Goal: Task Accomplishment & Management: Manage account settings

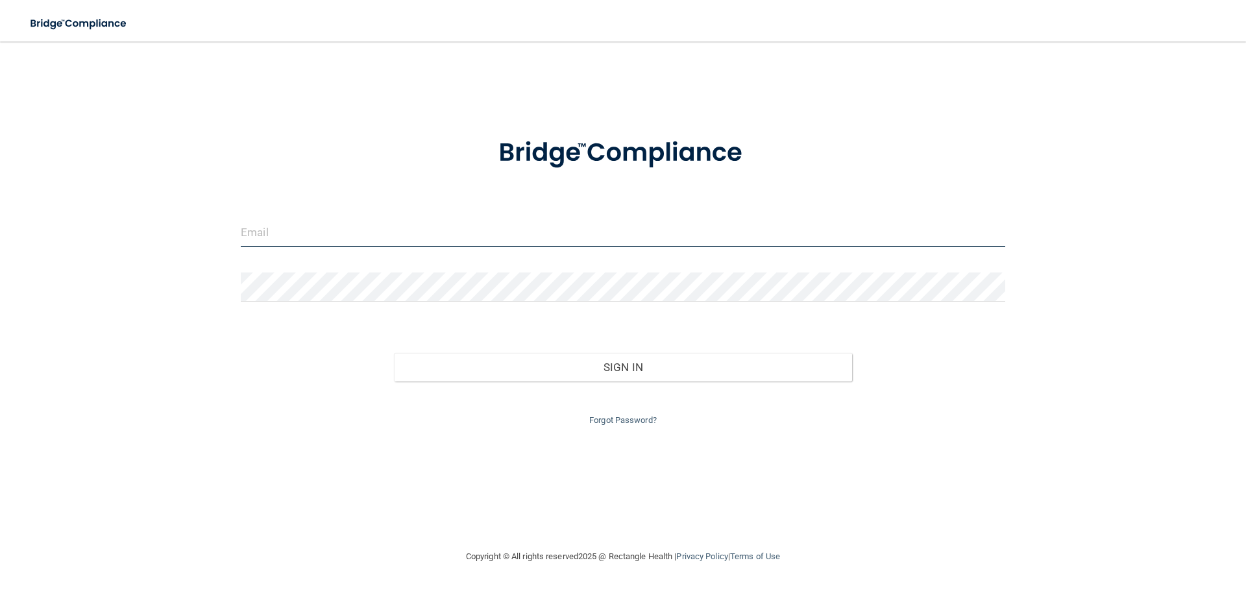
click at [439, 228] on input "email" at bounding box center [623, 232] width 764 height 29
type input "[EMAIL_ADDRESS][DOMAIN_NAME]"
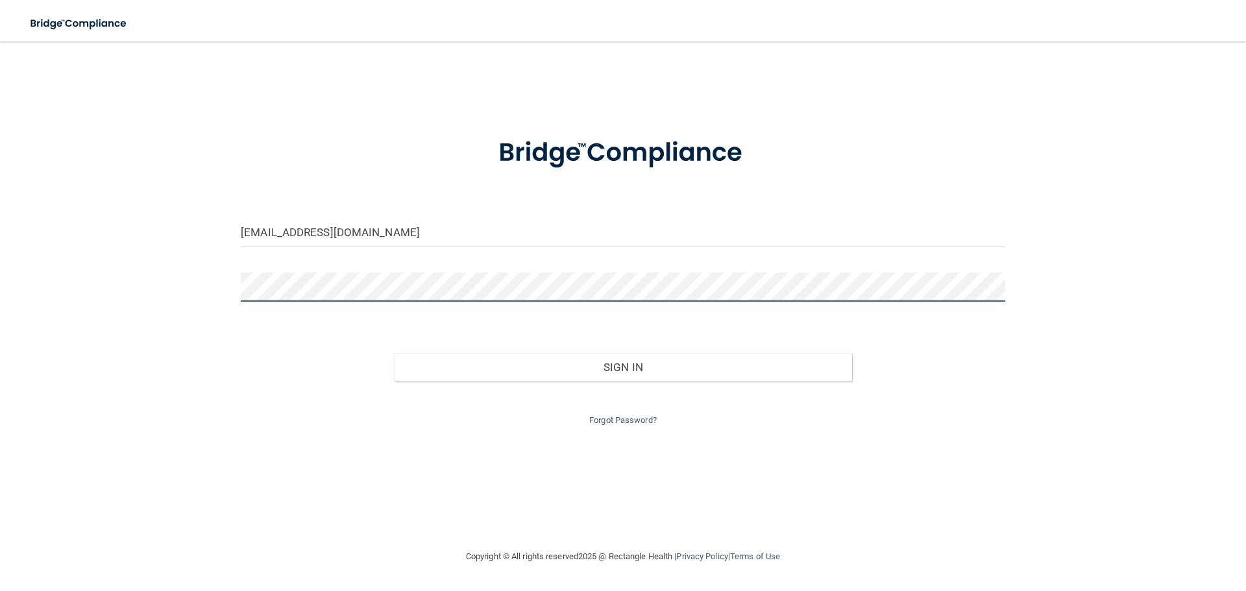
click at [394, 353] on button "Sign In" at bounding box center [623, 367] width 459 height 29
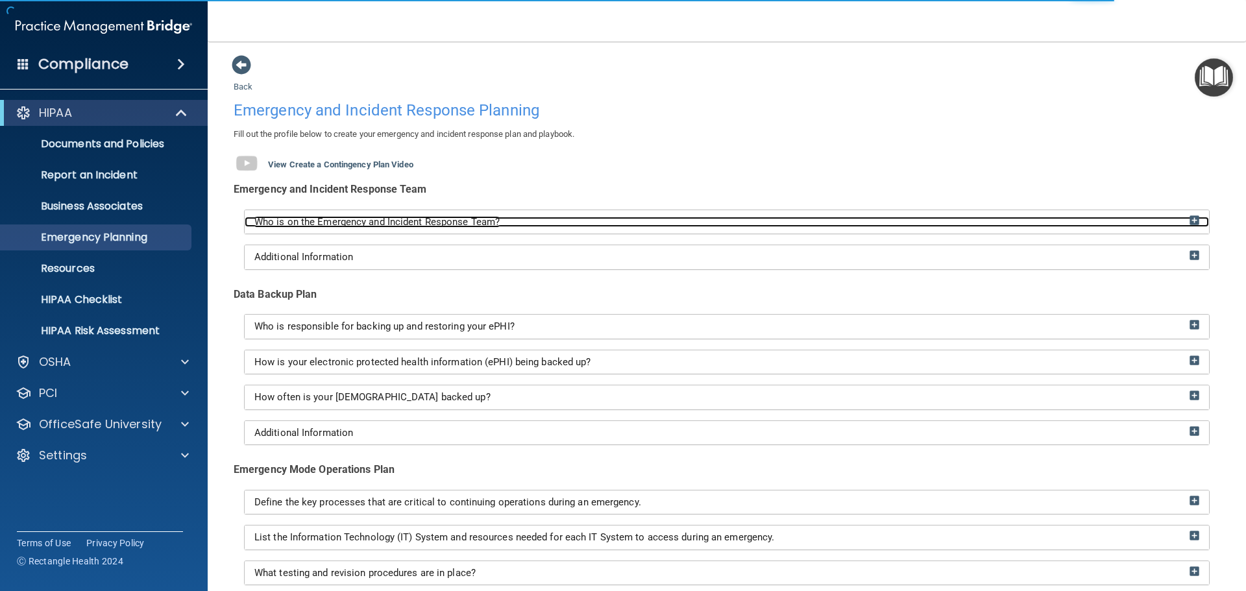
click at [1189, 215] on img at bounding box center [1194, 220] width 10 height 10
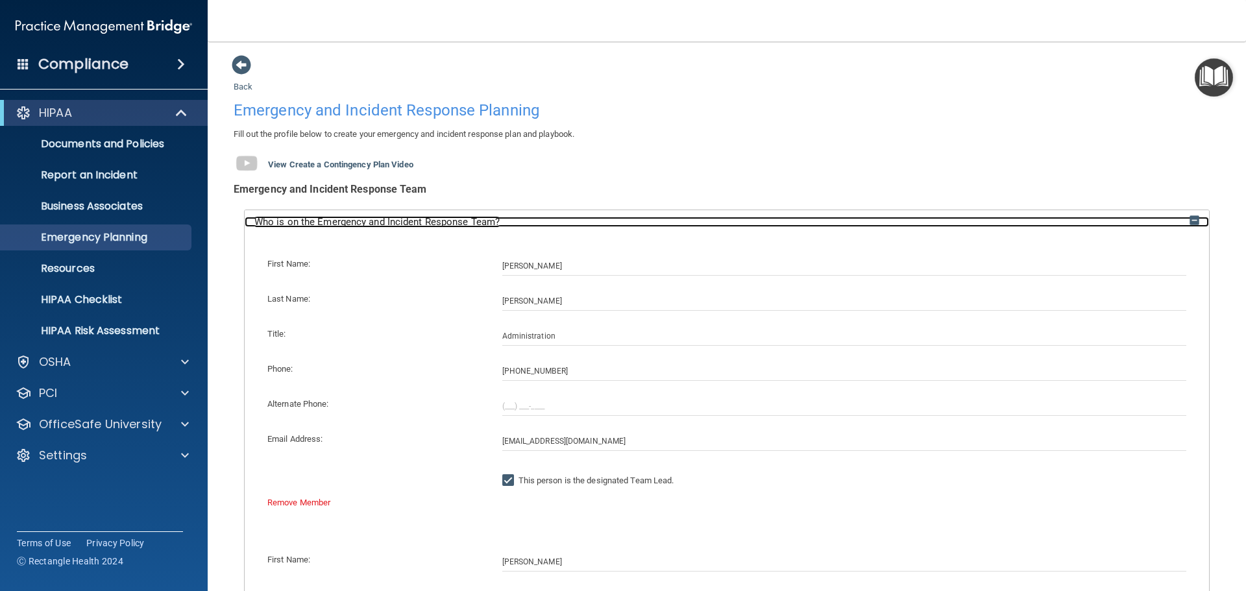
click at [1189, 218] on img at bounding box center [1194, 220] width 10 height 10
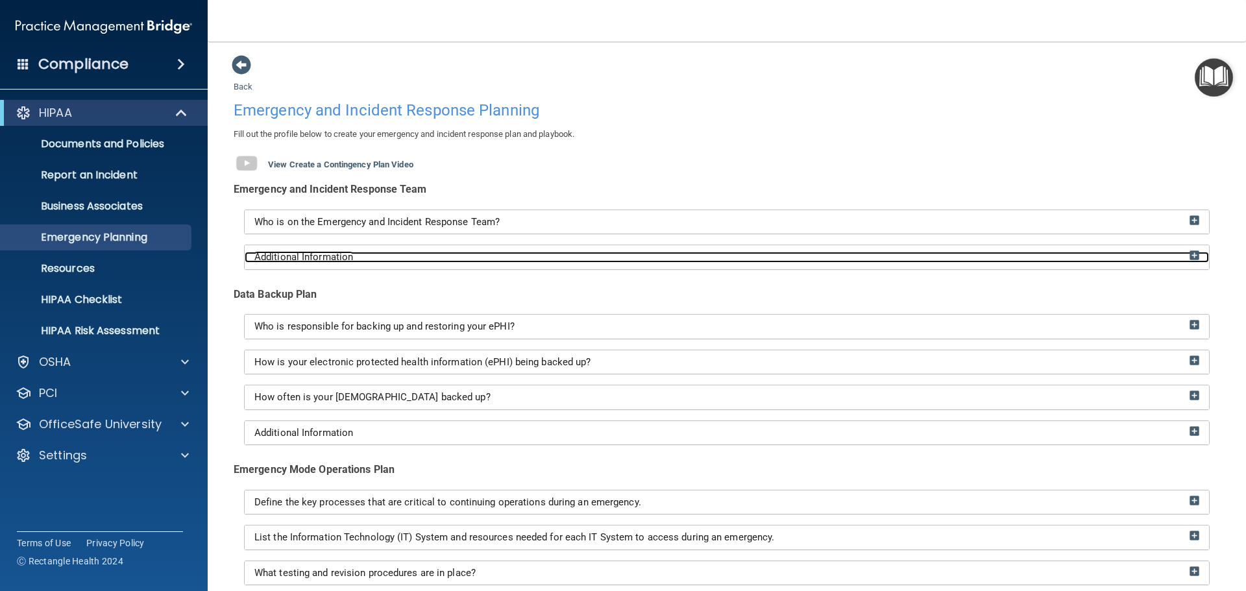
click at [1189, 255] on img at bounding box center [1194, 255] width 10 height 10
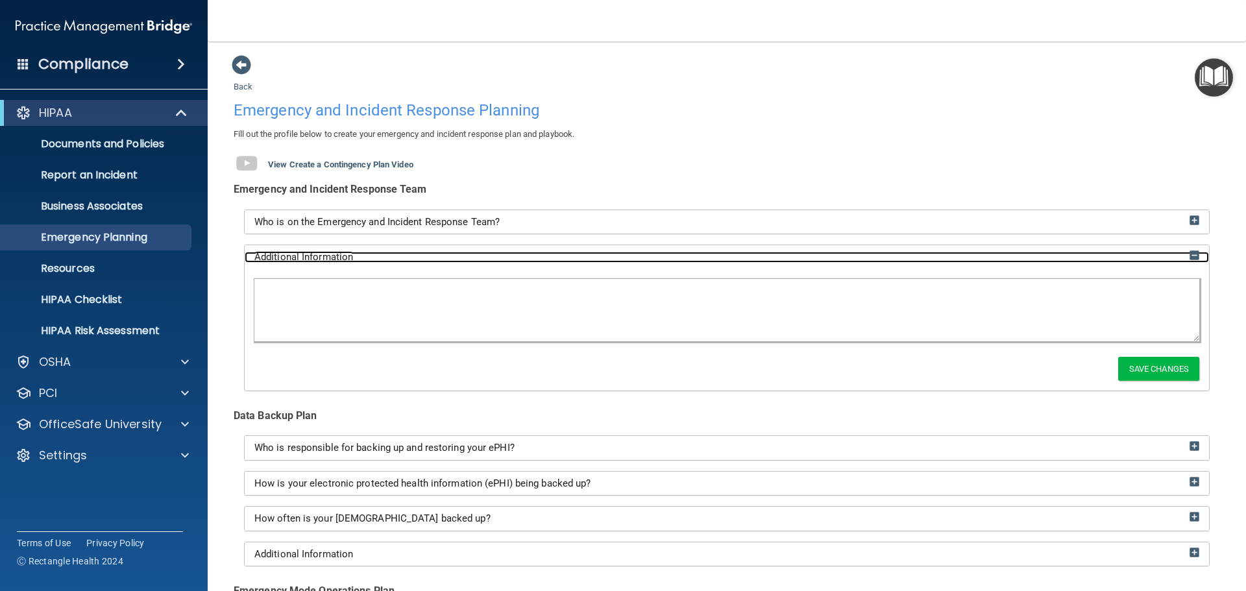
click at [1189, 255] on img at bounding box center [1194, 255] width 10 height 10
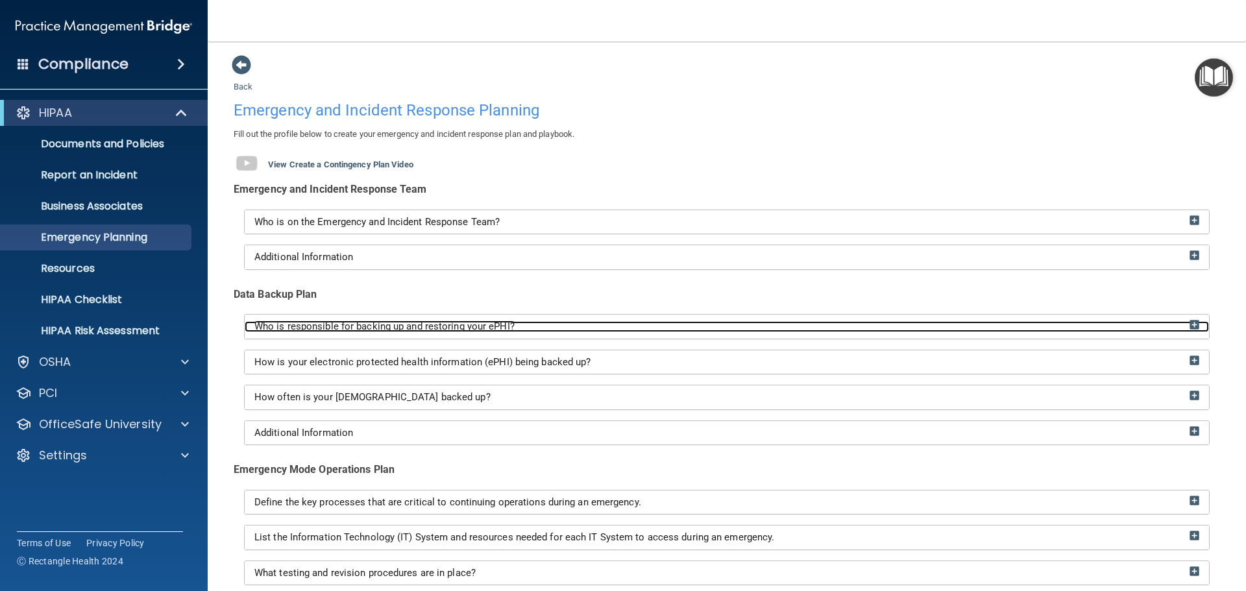
click at [1189, 326] on img at bounding box center [1194, 325] width 10 height 10
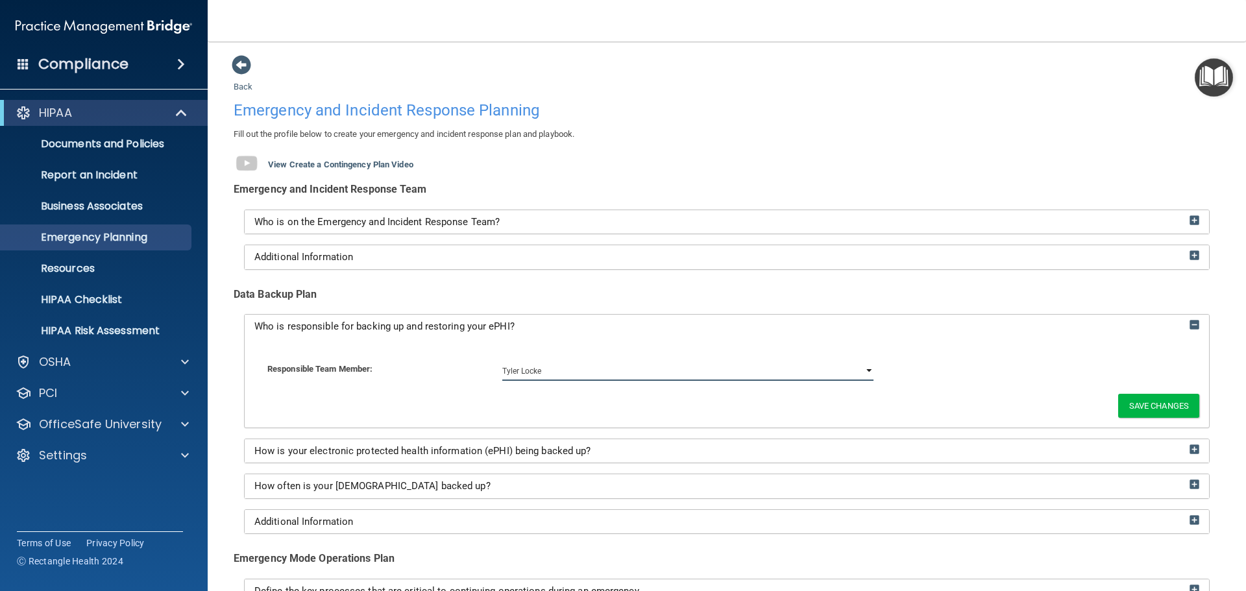
click at [627, 379] on select "Beth Paxton Stacey Bequette Tyler Locke" at bounding box center [688, 370] width 372 height 19
click at [1032, 391] on div "Responsible Team Member: Beth Paxton Stacey Bequette Tyler Locke" at bounding box center [726, 370] width 945 height 45
click at [864, 372] on select "Beth Paxton Stacey Bequette Tyler Locke" at bounding box center [688, 370] width 372 height 19
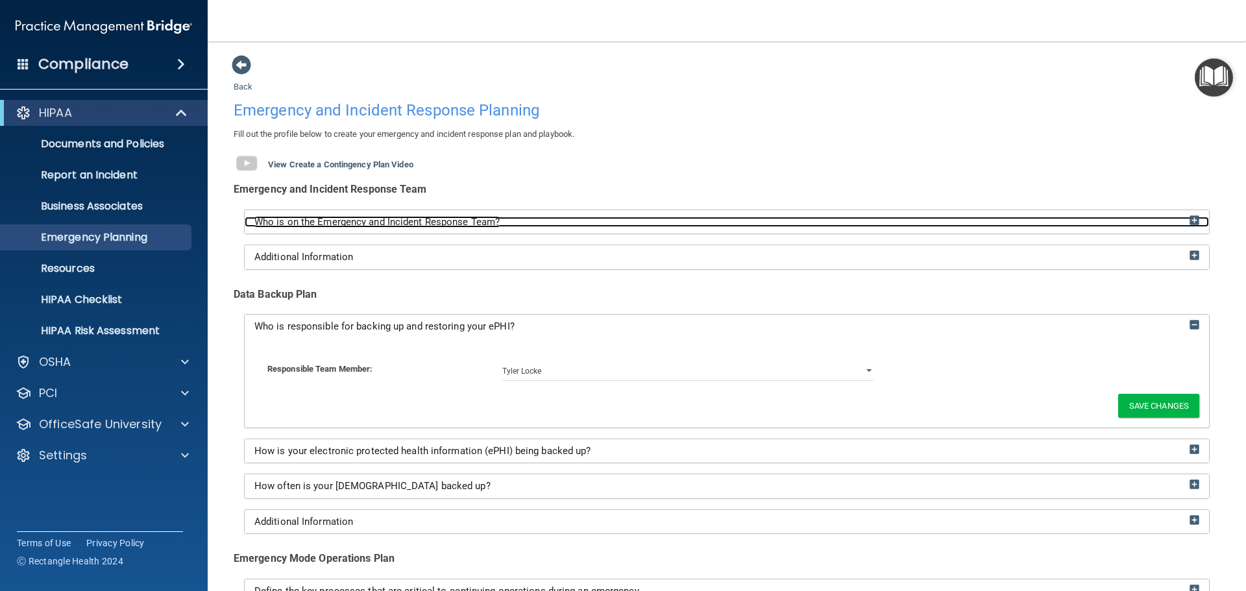
click at [1193, 221] on div "Who is on the Emergency and Incident Response Team?" at bounding box center [727, 222] width 964 height 11
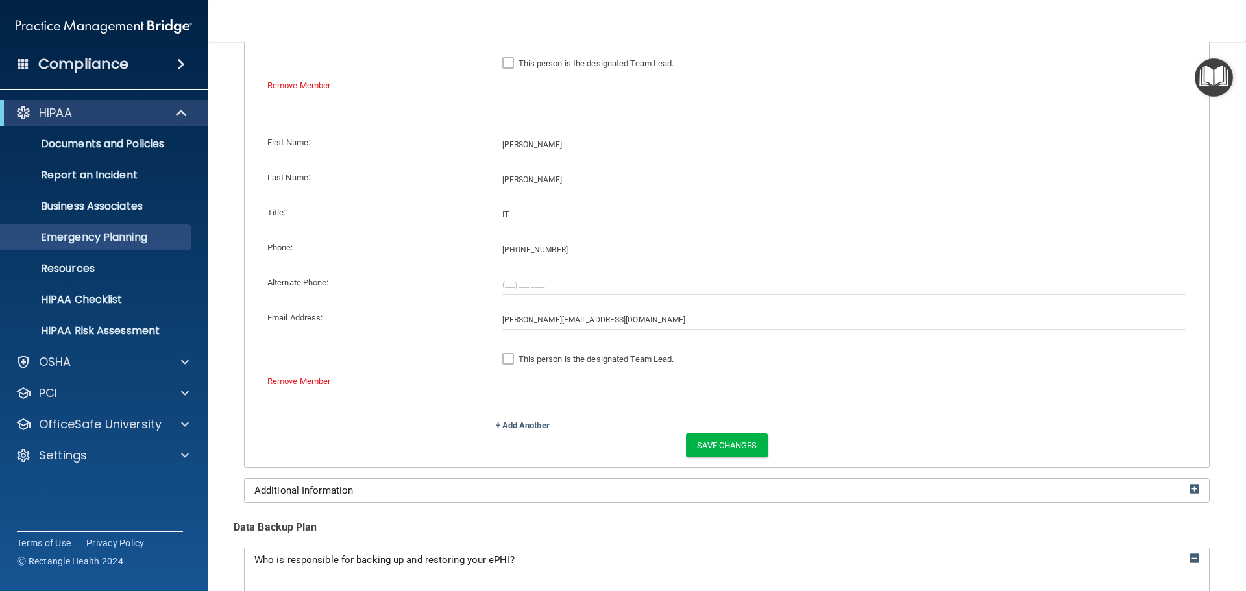
scroll to position [714, 0]
click at [315, 383] on link "Remove Member" at bounding box center [298, 381] width 63 height 10
select select "?"
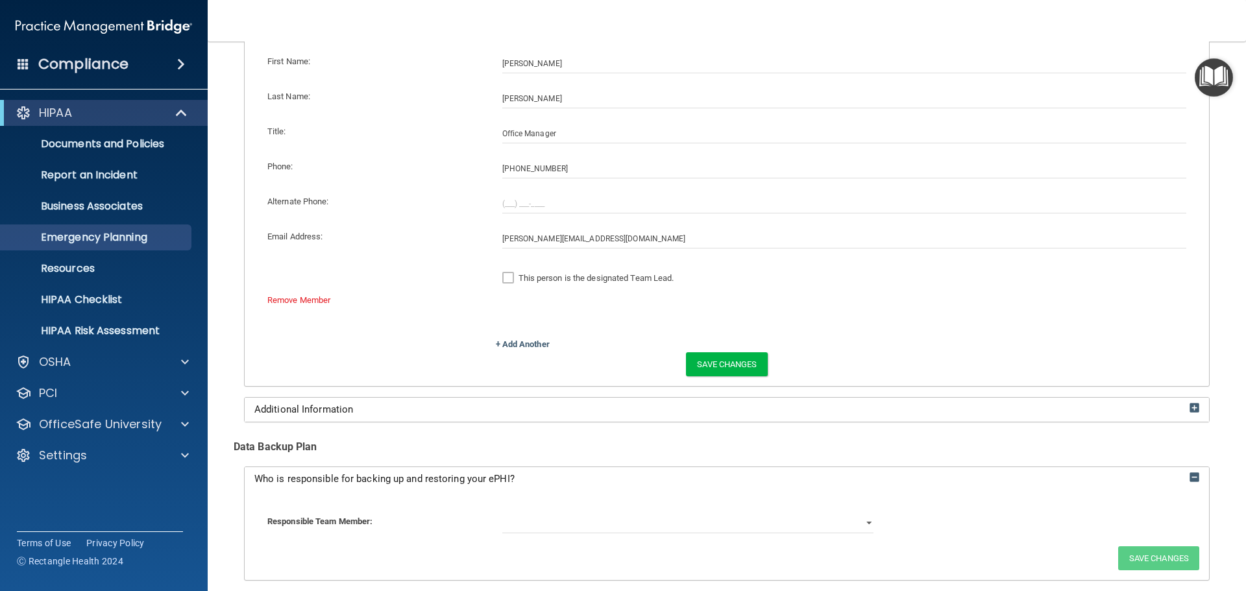
scroll to position [389, 0]
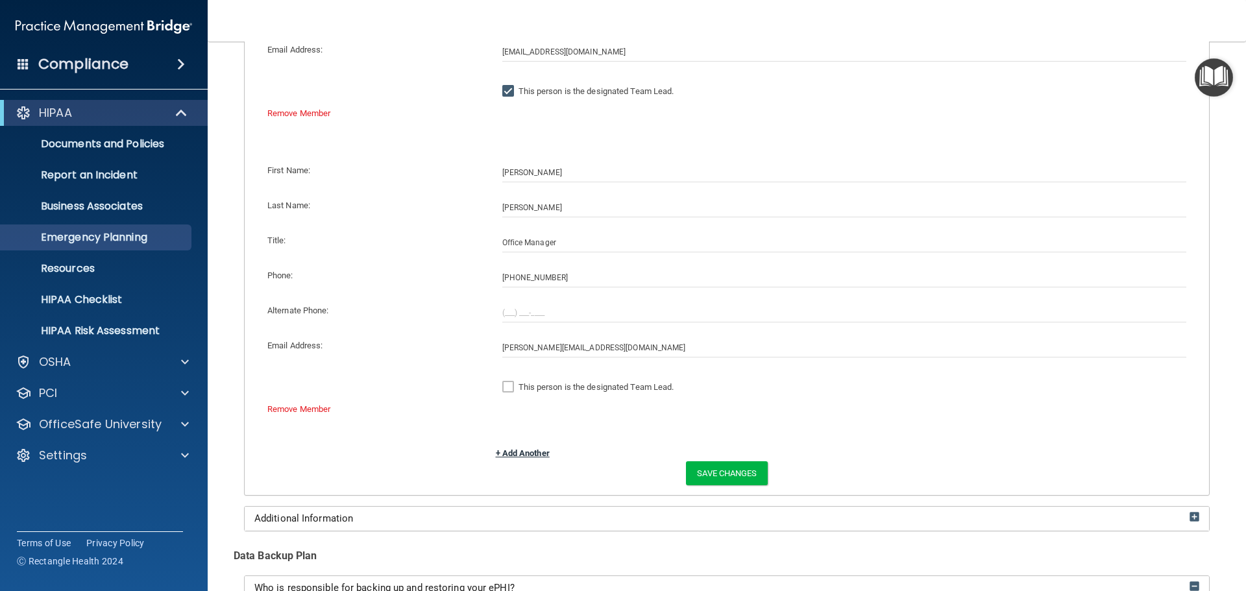
click at [530, 456] on link "+ Add Another" at bounding box center [523, 453] width 54 height 10
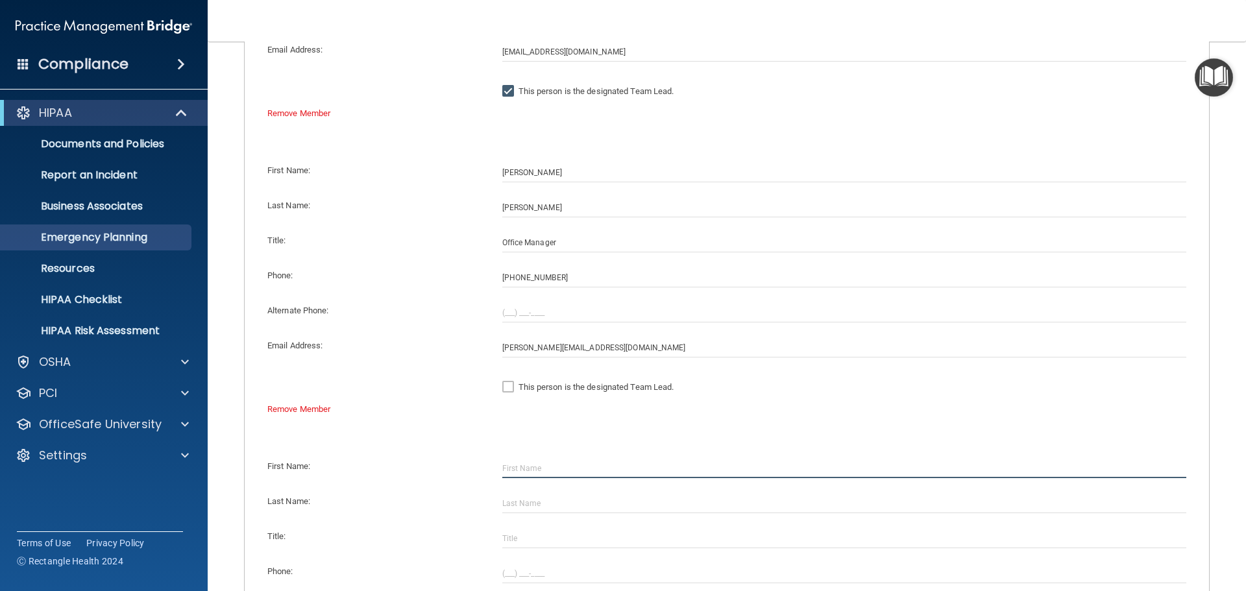
click at [536, 467] on input "text" at bounding box center [844, 468] width 684 height 19
type input "I"
type input "Keith"
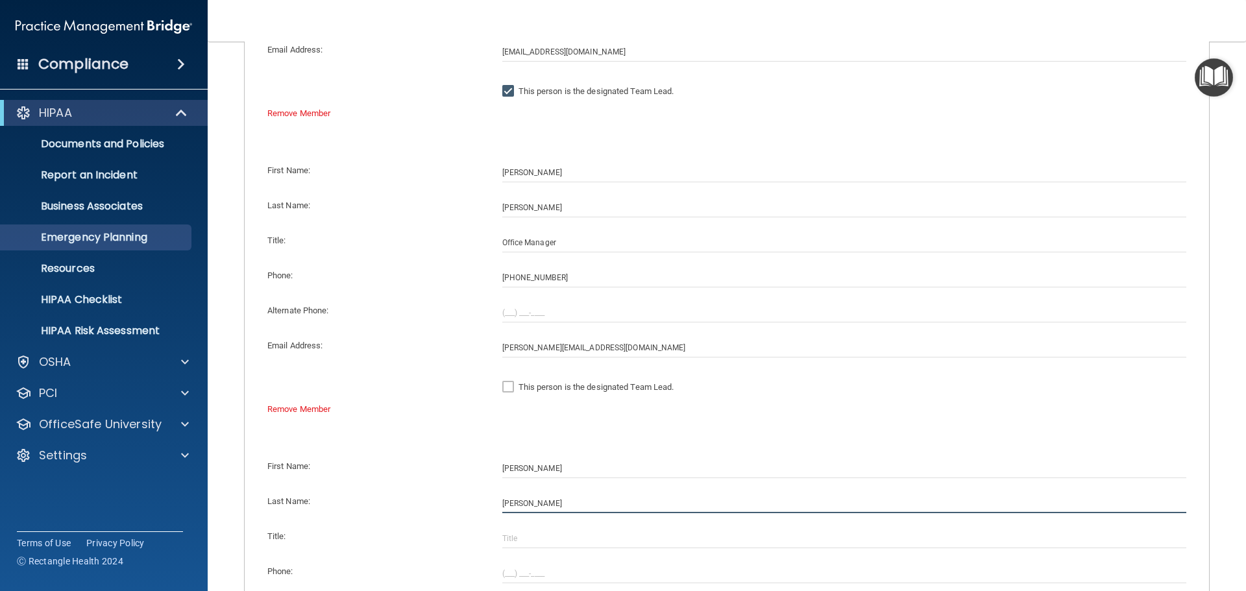
type input "Powell"
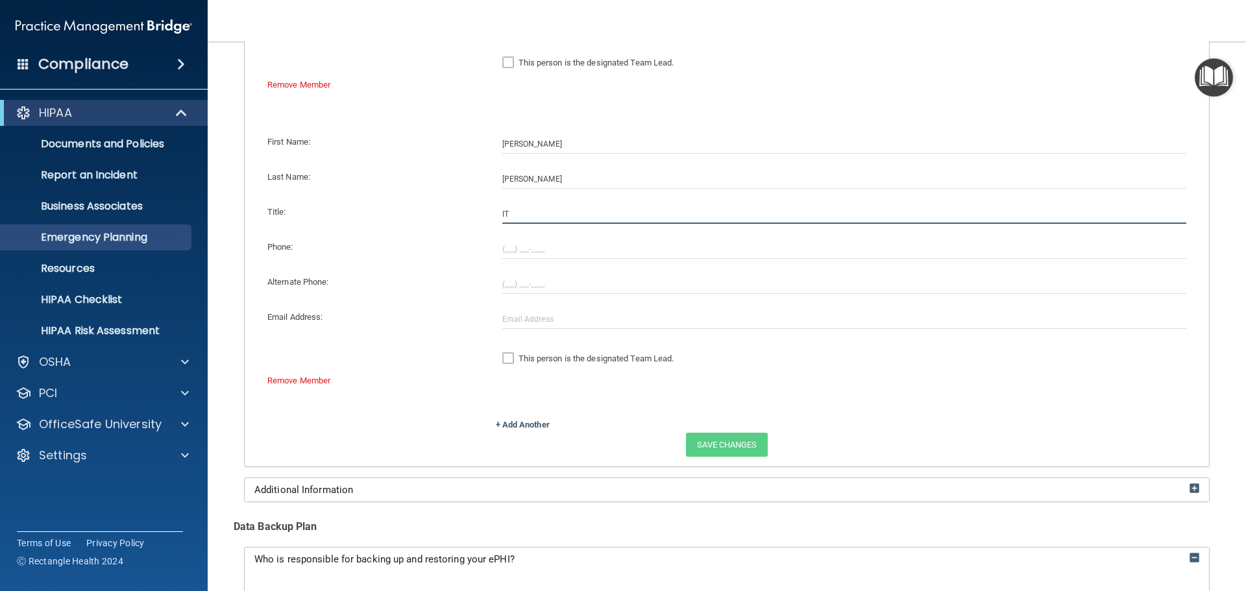
scroll to position [649, 0]
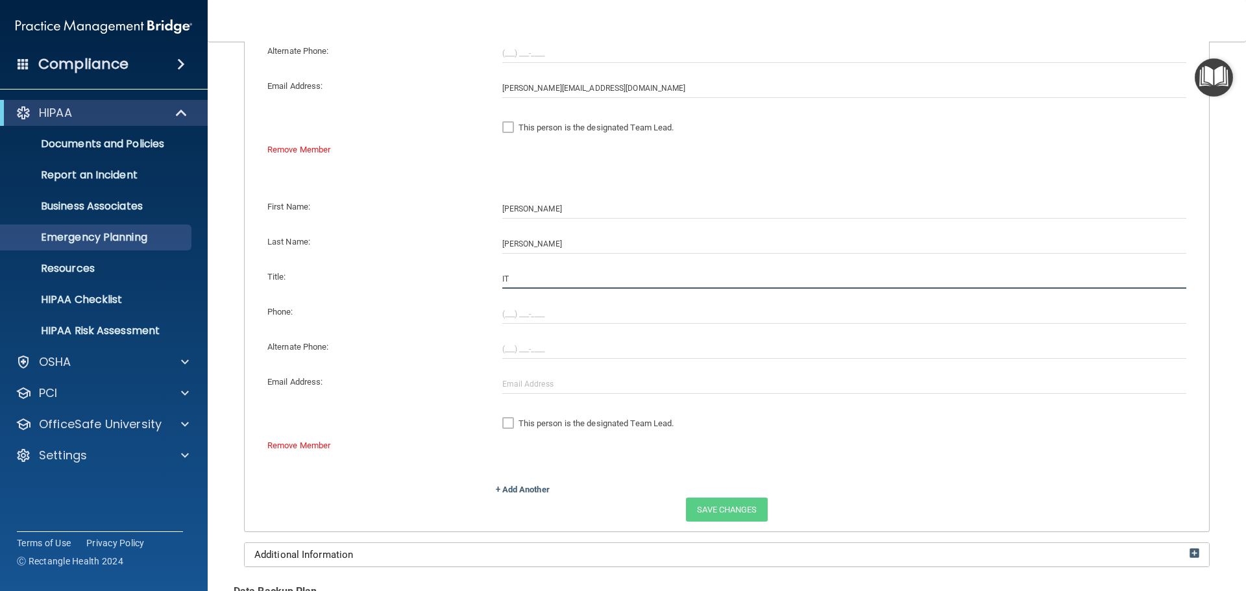
type input "IT"
click at [496, 314] on div at bounding box center [844, 313] width 704 height 19
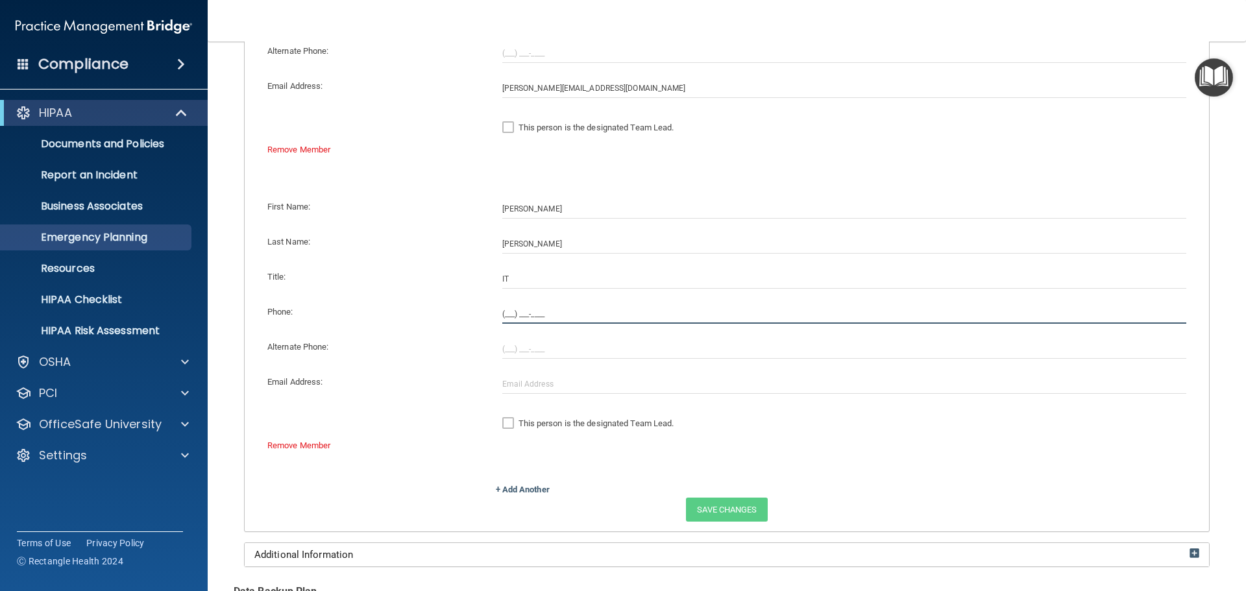
click at [505, 313] on input "(___) ___-____" at bounding box center [844, 313] width 684 height 19
type input "(913) 526-6653"
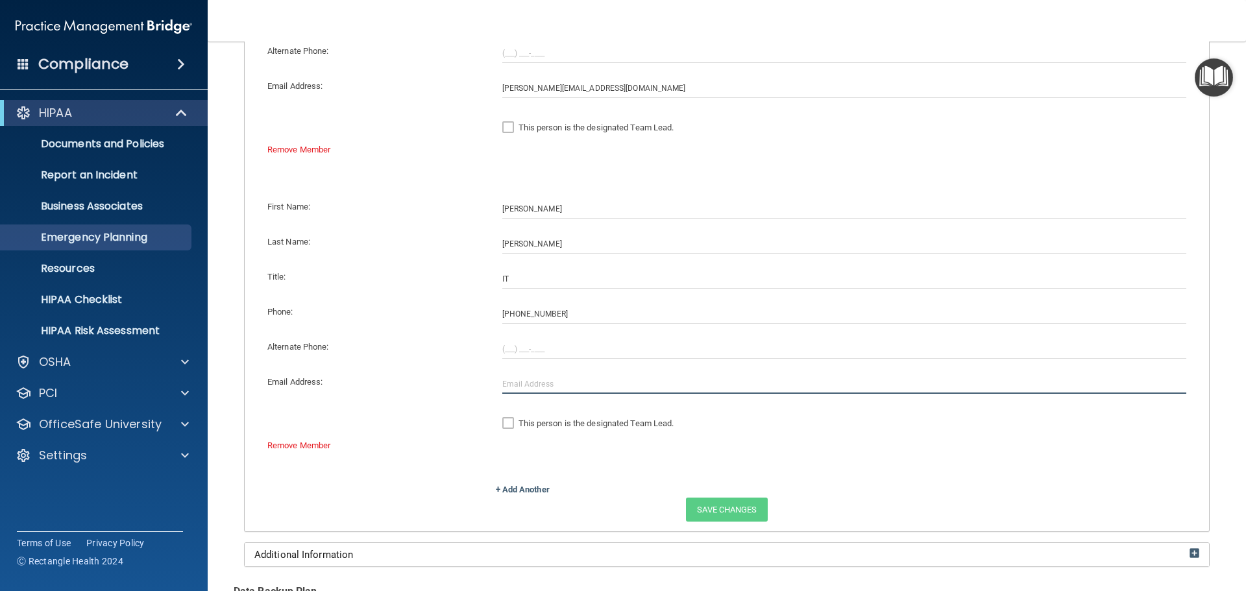
click at [523, 384] on input "text" at bounding box center [844, 383] width 684 height 19
paste input "kpowell@invisionkc.com"
type input "kpowell@invisionkc.com"
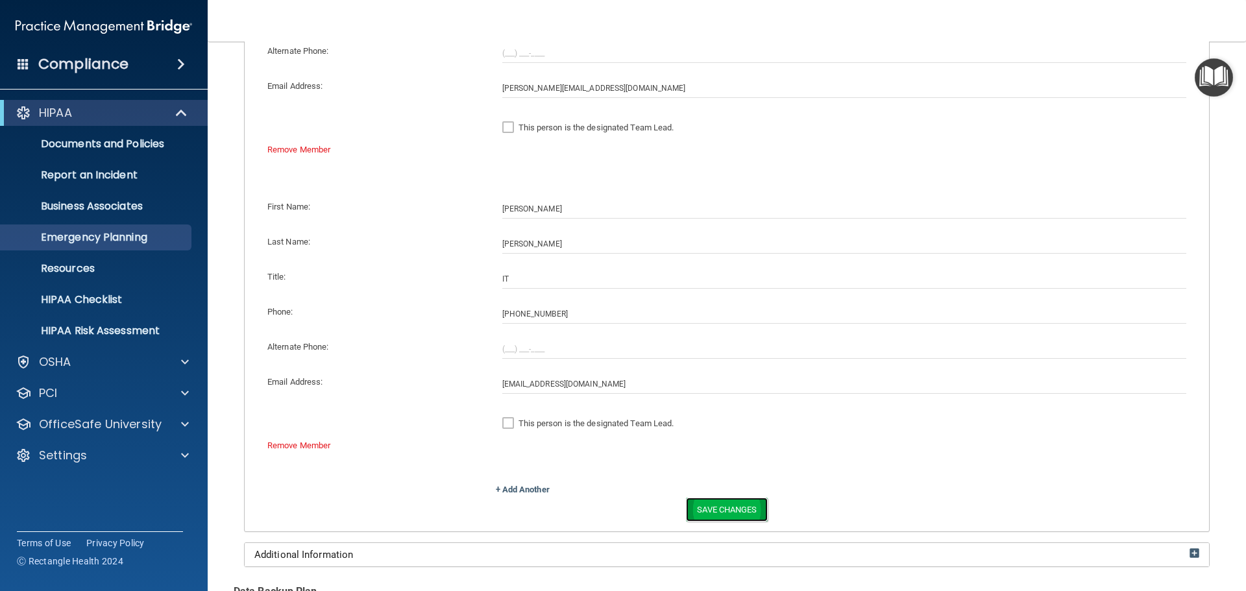
click at [714, 500] on button "Save Changes" at bounding box center [726, 510] width 81 height 24
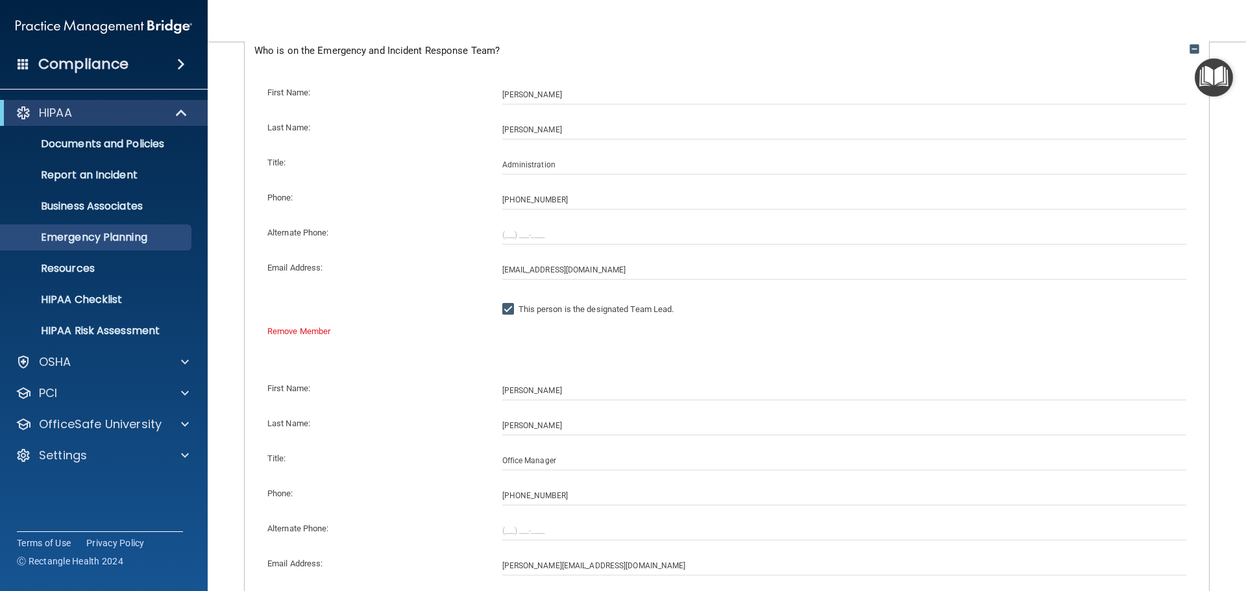
scroll to position [130, 0]
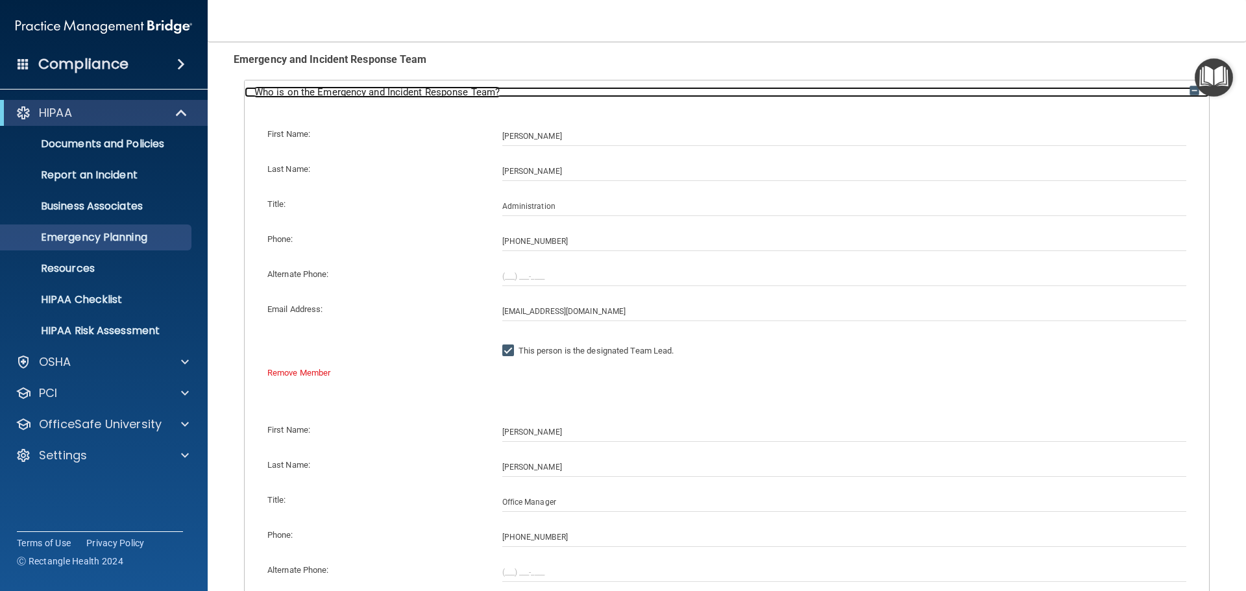
click at [1189, 93] on img at bounding box center [1194, 91] width 10 height 10
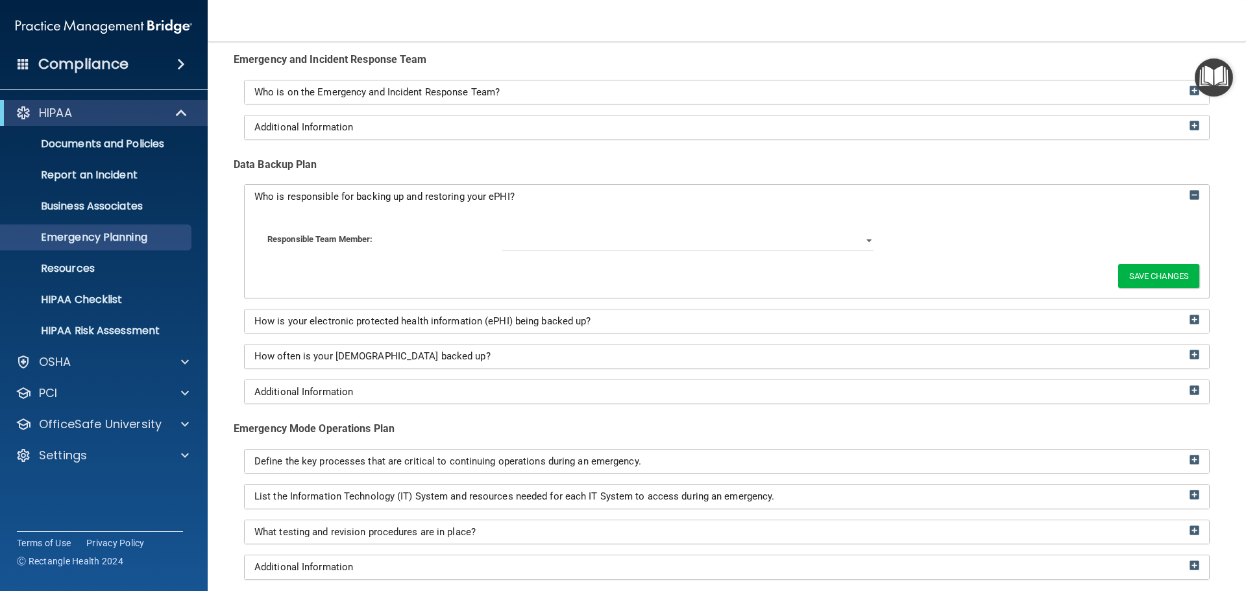
click at [545, 252] on div "Responsible Team Member: Beth Paxton Stacey Bequette Keith Powell" at bounding box center [726, 241] width 945 height 45
click at [542, 248] on select "Beth Paxton Stacey Bequette Keith Powell" at bounding box center [688, 241] width 372 height 19
select select "2"
click at [502, 232] on select "Beth Paxton Stacey Bequette Keith Powell" at bounding box center [688, 241] width 372 height 19
drag, startPoint x: 1150, startPoint y: 279, endPoint x: 1144, endPoint y: 281, distance: 6.8
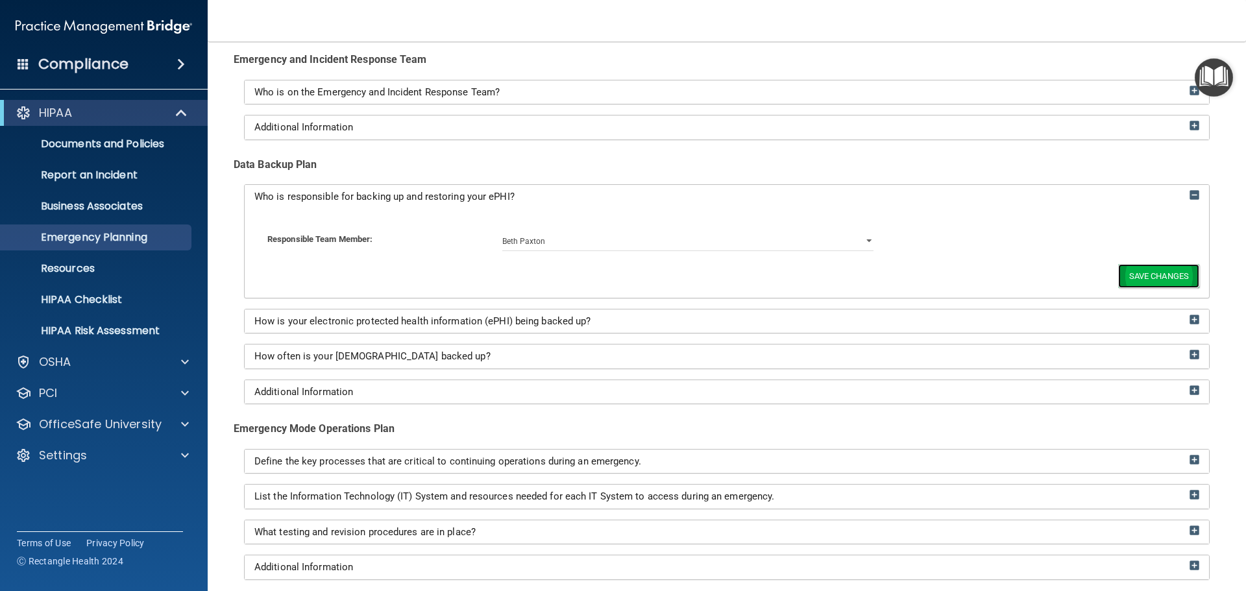
click at [1150, 278] on button "Save Changes" at bounding box center [1158, 276] width 81 height 24
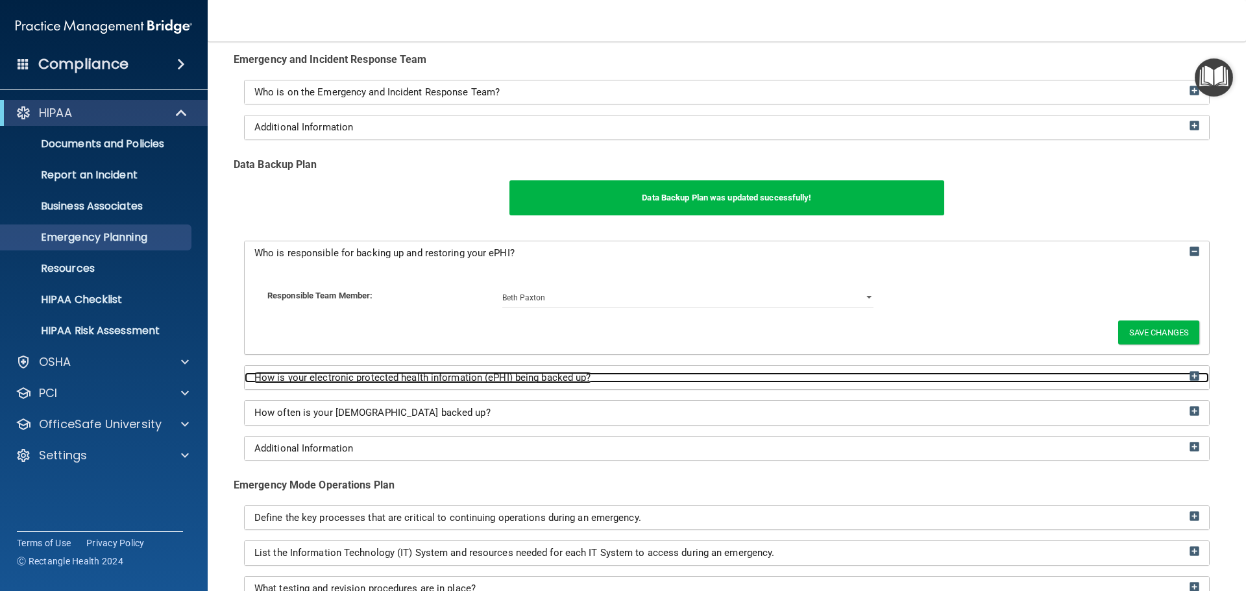
click at [1189, 378] on img at bounding box center [1194, 376] width 10 height 10
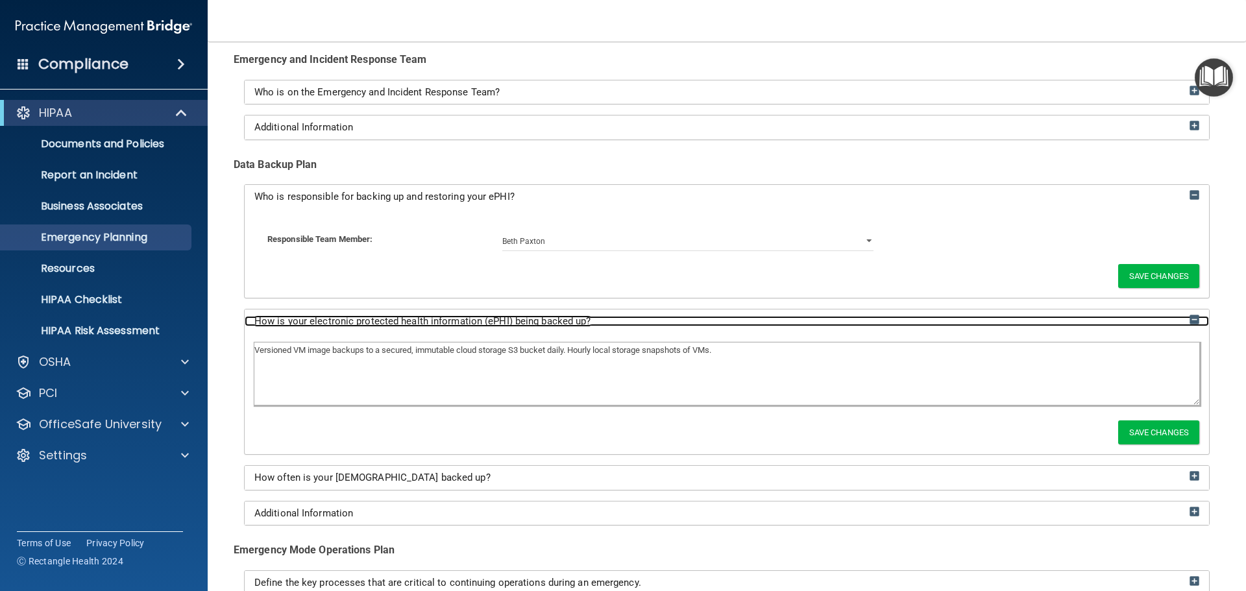
click at [1189, 322] on img at bounding box center [1194, 320] width 10 height 10
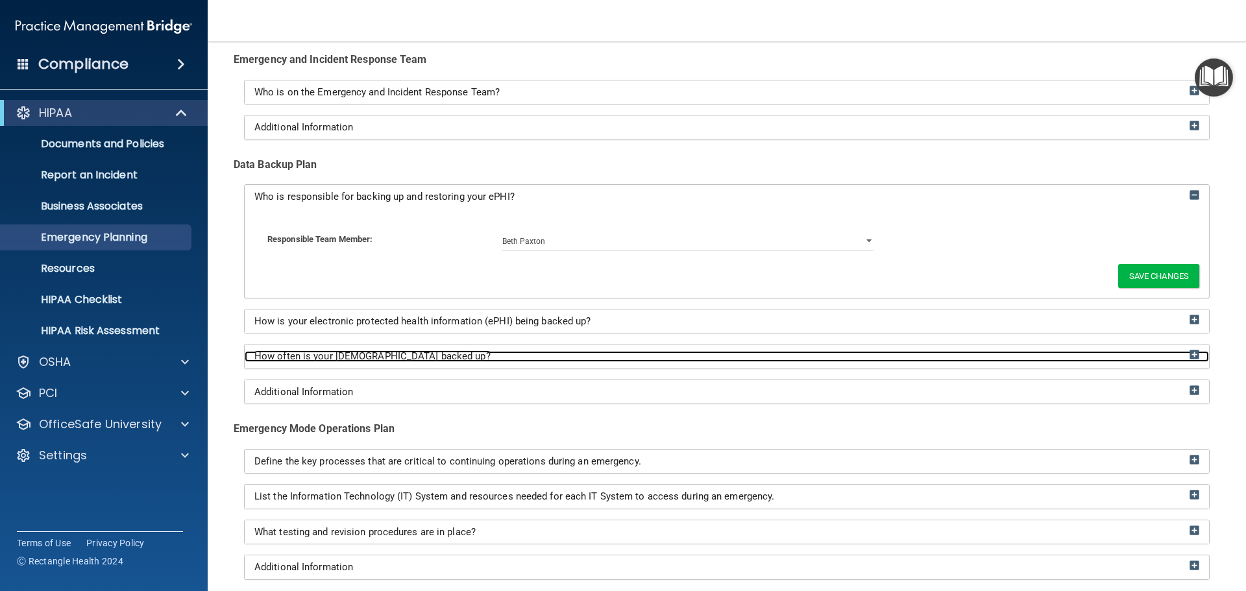
click at [1189, 356] on img at bounding box center [1194, 355] width 10 height 10
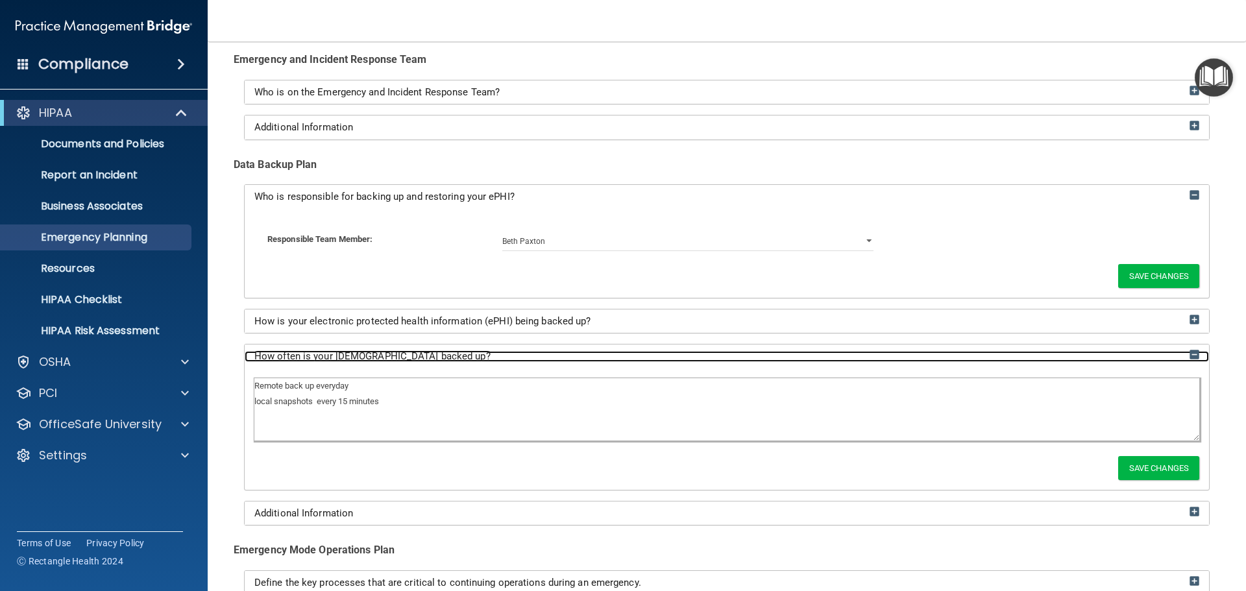
click at [1189, 356] on img at bounding box center [1194, 355] width 10 height 10
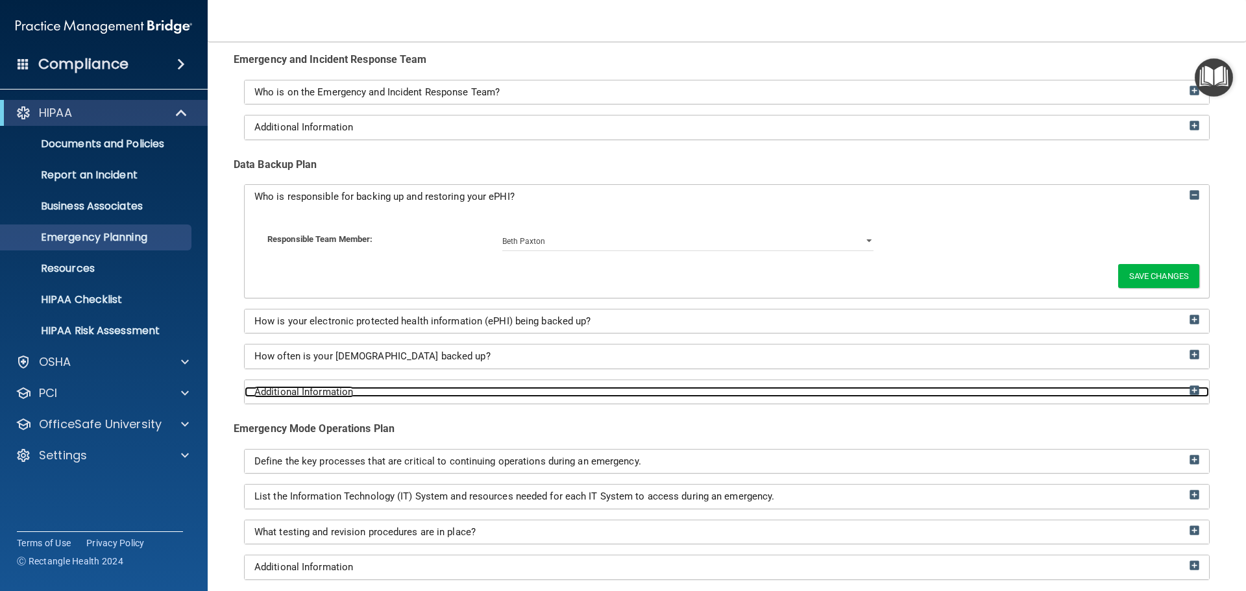
click at [1189, 388] on img at bounding box center [1194, 390] width 10 height 10
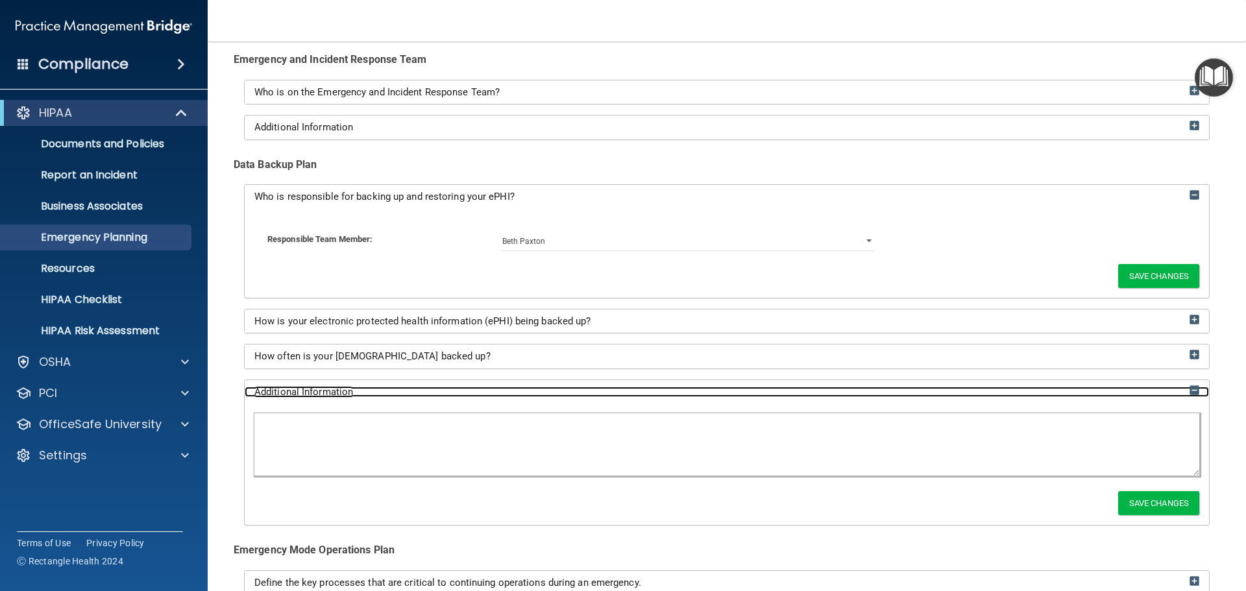
click at [1189, 388] on img at bounding box center [1194, 390] width 10 height 10
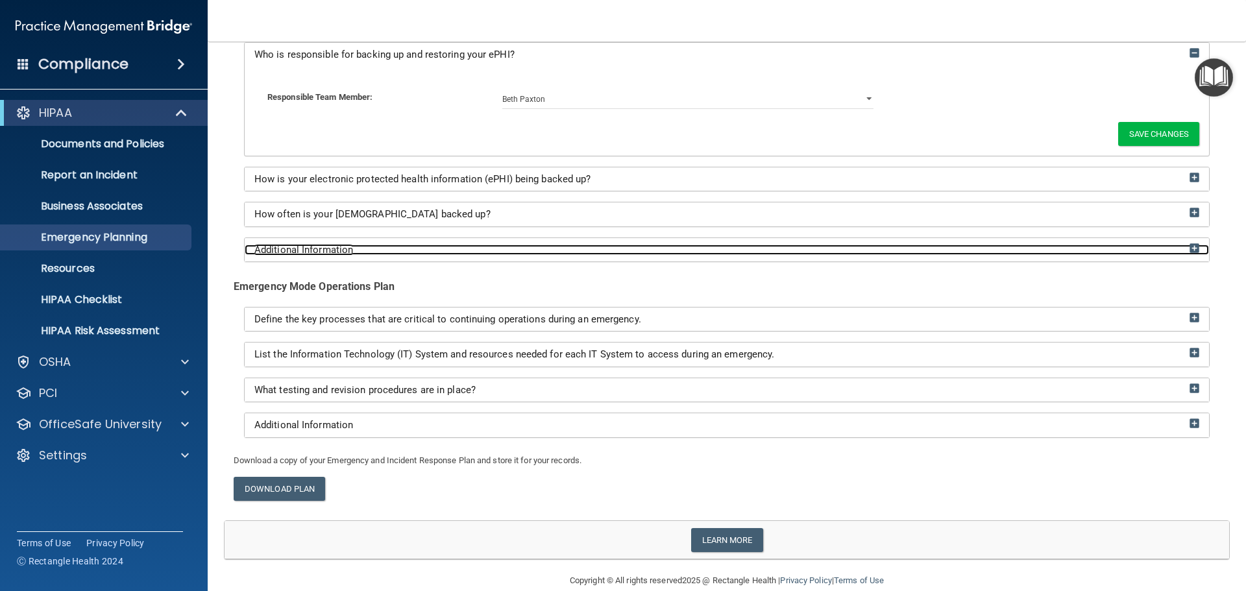
scroll to position [293, 0]
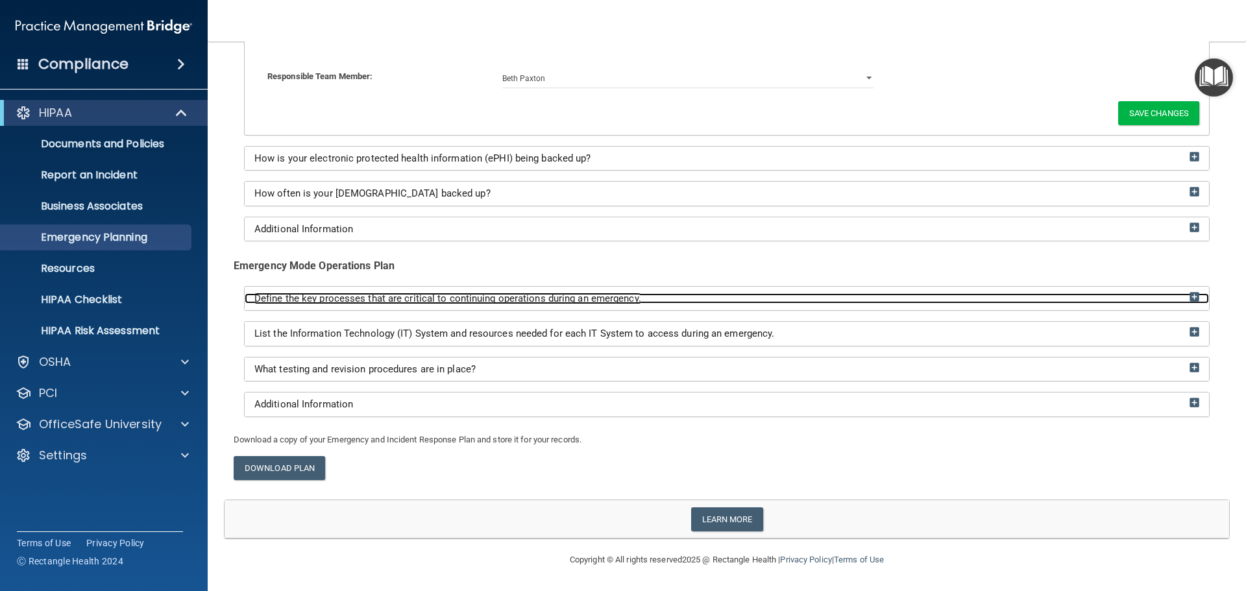
click at [1189, 293] on img at bounding box center [1194, 297] width 10 height 10
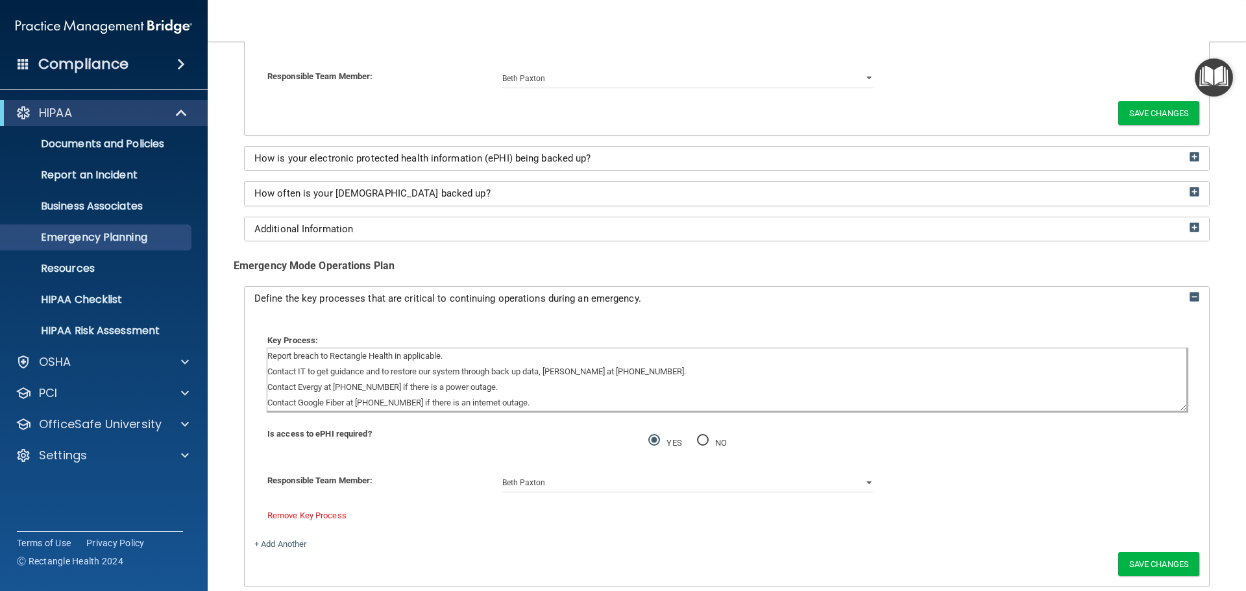
drag, startPoint x: 653, startPoint y: 372, endPoint x: 551, endPoint y: 373, distance: 102.5
click at [551, 373] on textarea "Report breach to Rectangle Health in applicable. Contact IT to get guidance and…" at bounding box center [726, 379] width 919 height 62
click at [555, 394] on textarea "Report breach to Rectangle Health in applicable. Contact IT to get guidance and…" at bounding box center [726, 379] width 919 height 62
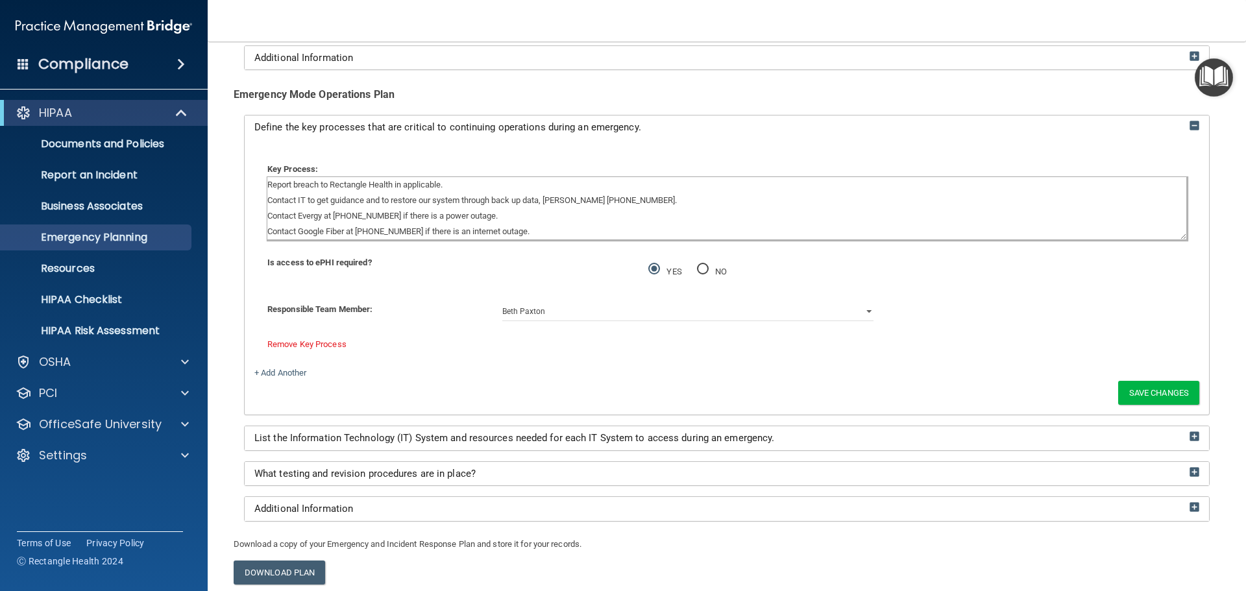
scroll to position [466, 0]
type textarea "Report breach to Rectangle Health in applicable. Contact IT to get guidance and…"
click at [1168, 381] on button "Save Changes" at bounding box center [1158, 390] width 81 height 24
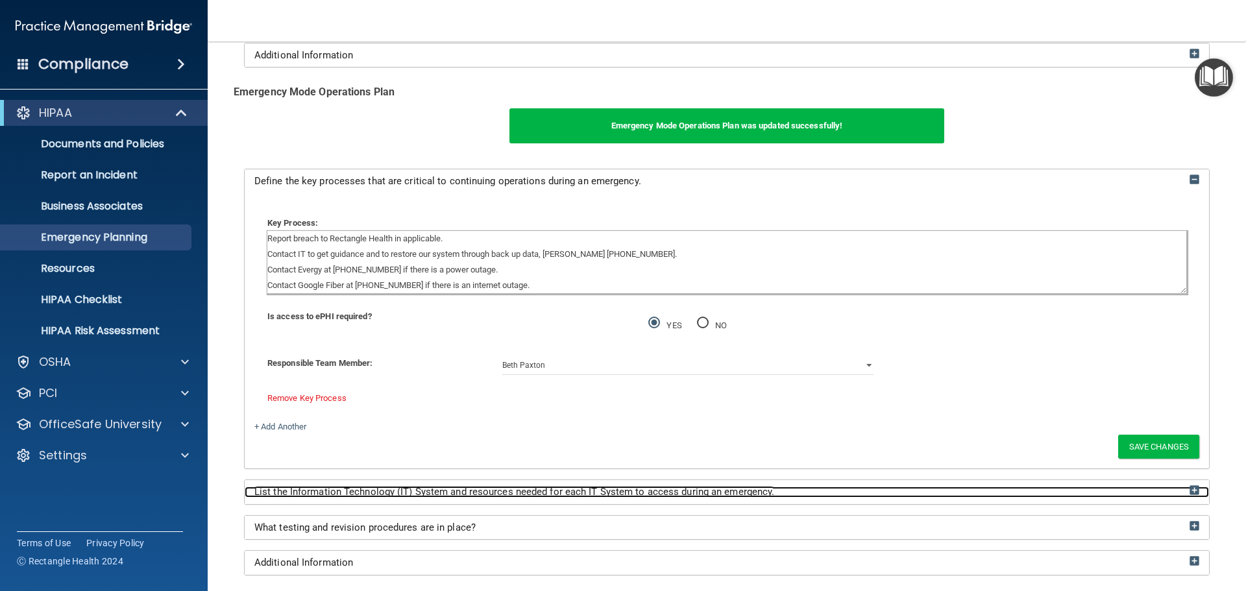
click at [1189, 490] on img at bounding box center [1194, 490] width 10 height 10
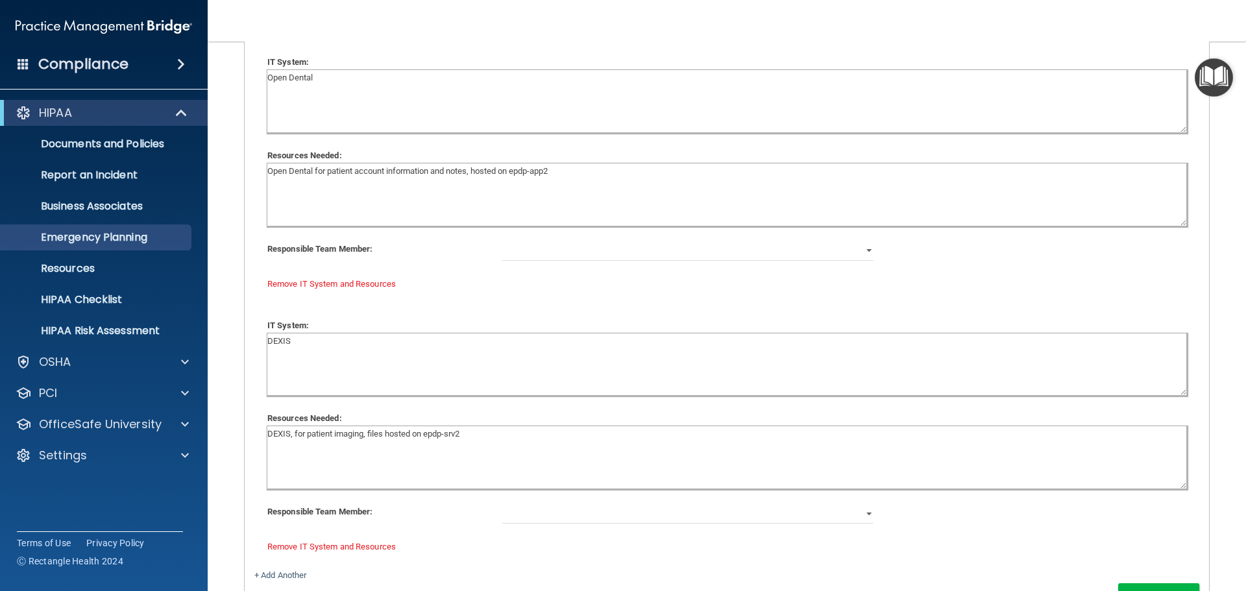
scroll to position [878, 0]
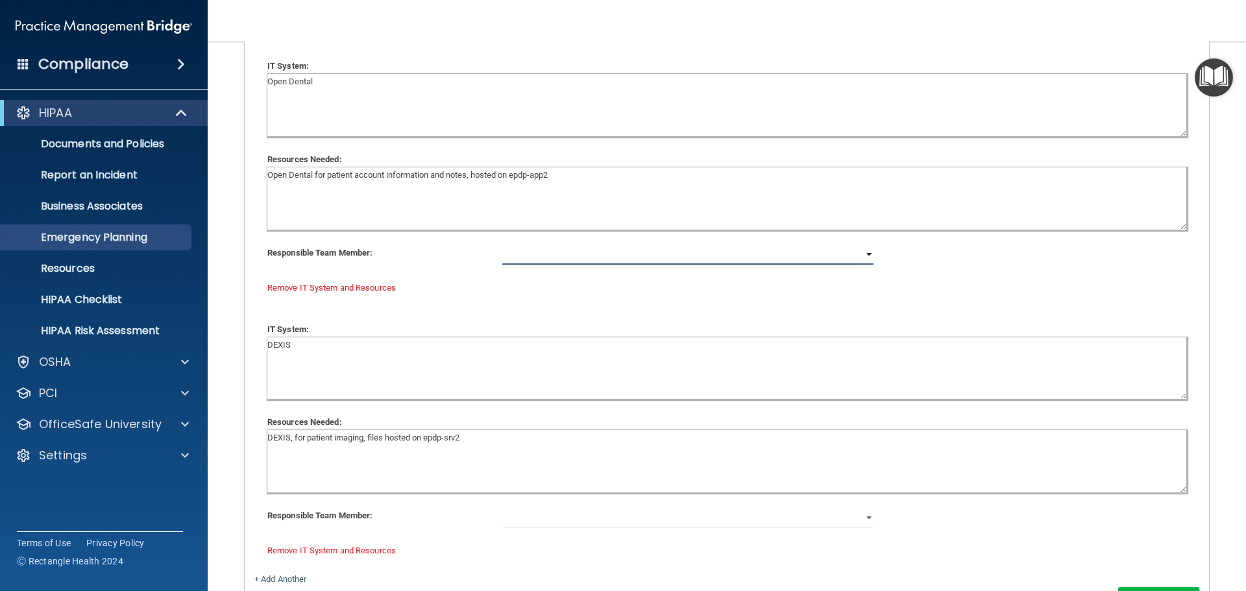
click at [860, 254] on select "Beth Paxton Stacey Bequette Keith Powell" at bounding box center [688, 254] width 372 height 19
select select "1"
click at [502, 245] on select "Beth Paxton Stacey Bequette Keith Powell" at bounding box center [688, 254] width 372 height 19
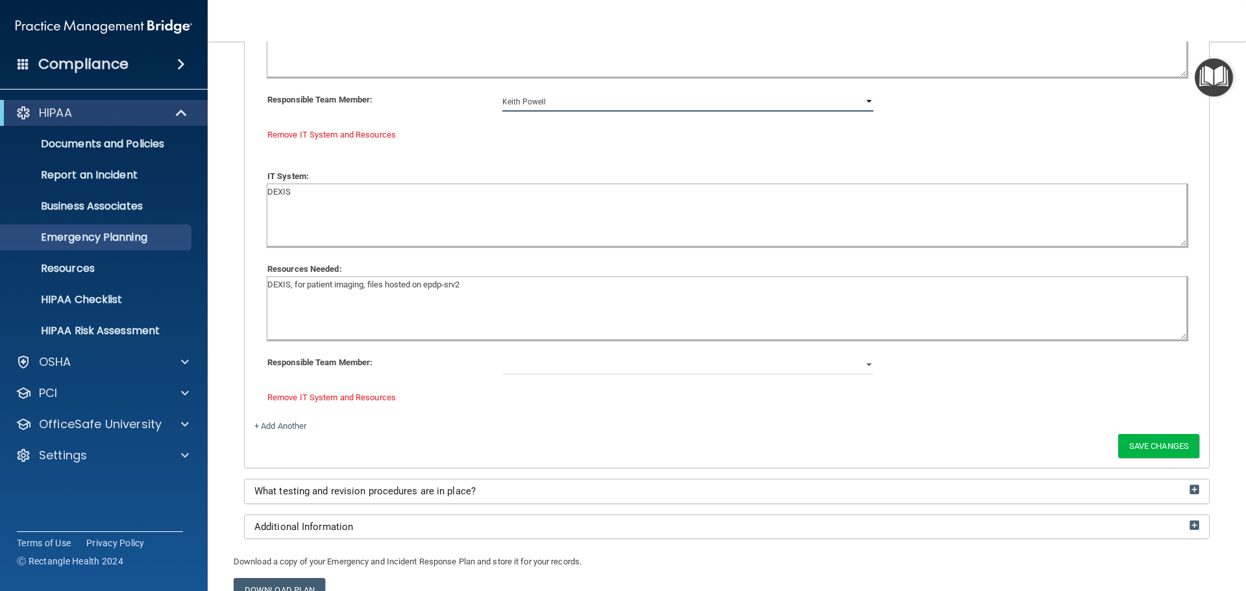
scroll to position [1036, 0]
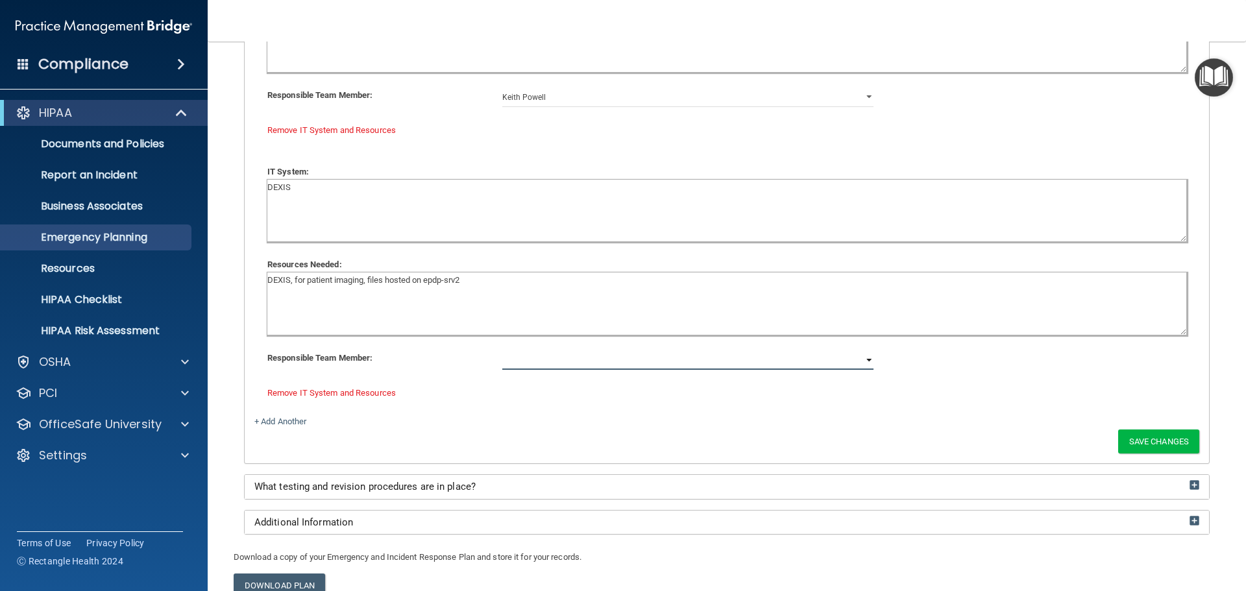
click at [827, 363] on select "Beth Paxton Stacey Bequette Keith Powell" at bounding box center [688, 359] width 372 height 19
click at [502, 350] on select "Beth Paxton Stacey Bequette Keith Powell" at bounding box center [688, 359] width 372 height 19
click at [866, 359] on select "Beth Paxton Stacey Bequette Keith Powell" at bounding box center [688, 359] width 372 height 19
select select "2"
click at [502, 350] on select "Beth Paxton Stacey Bequette Keith Powell" at bounding box center [688, 359] width 372 height 19
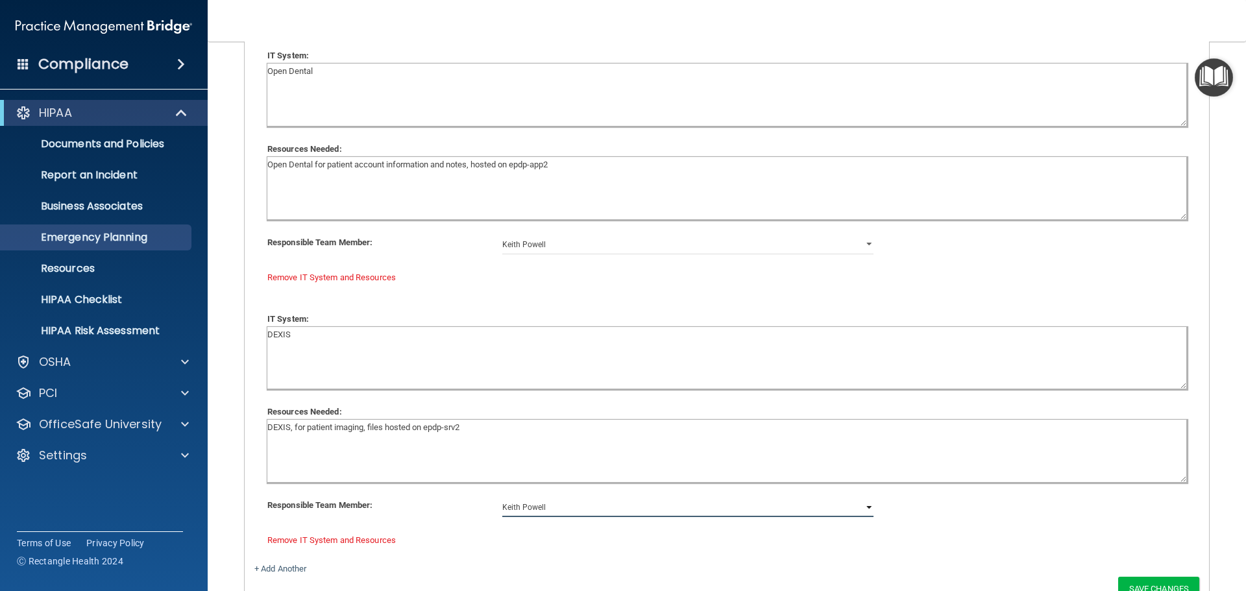
scroll to position [777, 0]
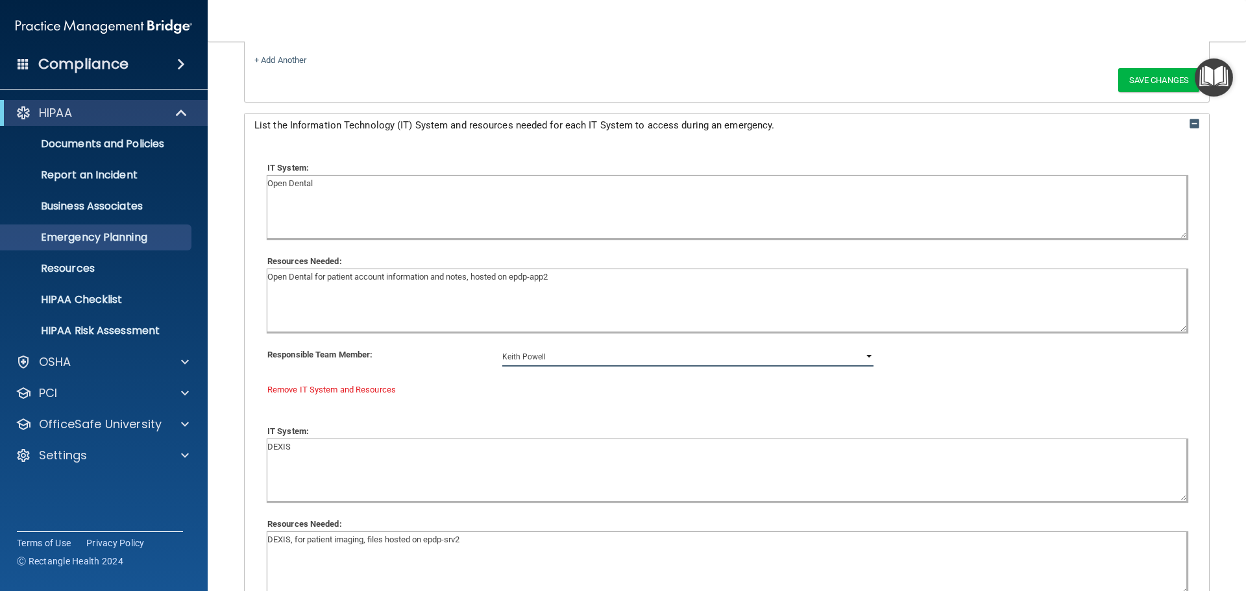
click at [858, 356] on select "Beth Paxton Stacey Bequette Keith Powell" at bounding box center [688, 356] width 372 height 19
select select "2"
click at [502, 347] on select "Beth Paxton Stacey Bequette Keith Powell" at bounding box center [688, 356] width 372 height 19
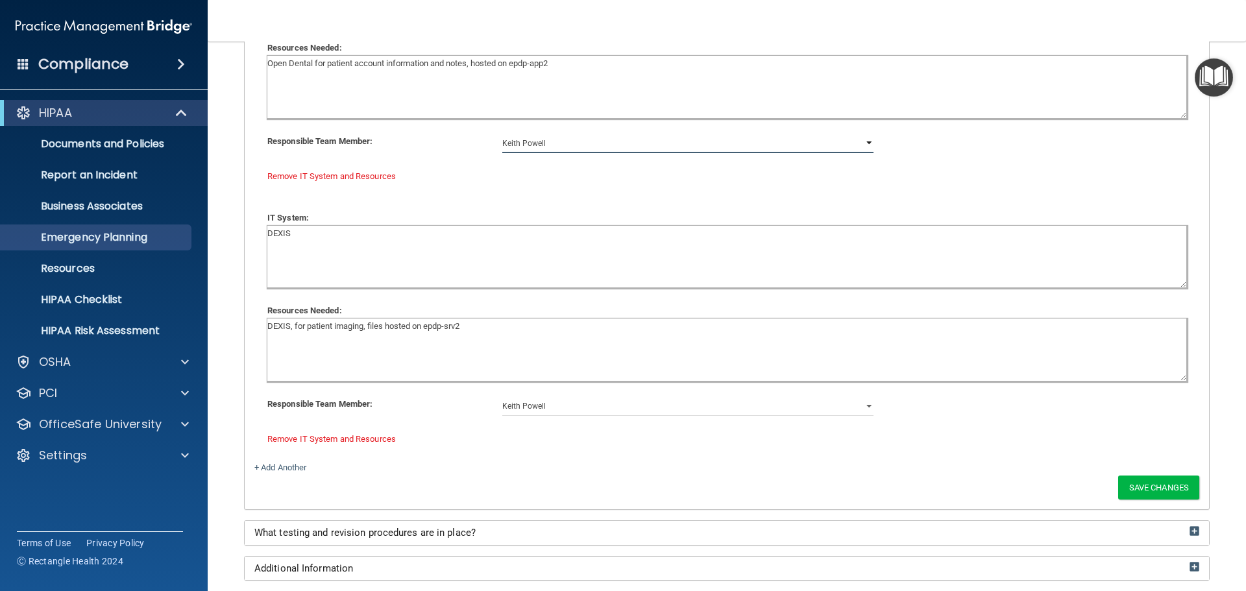
scroll to position [1101, 0]
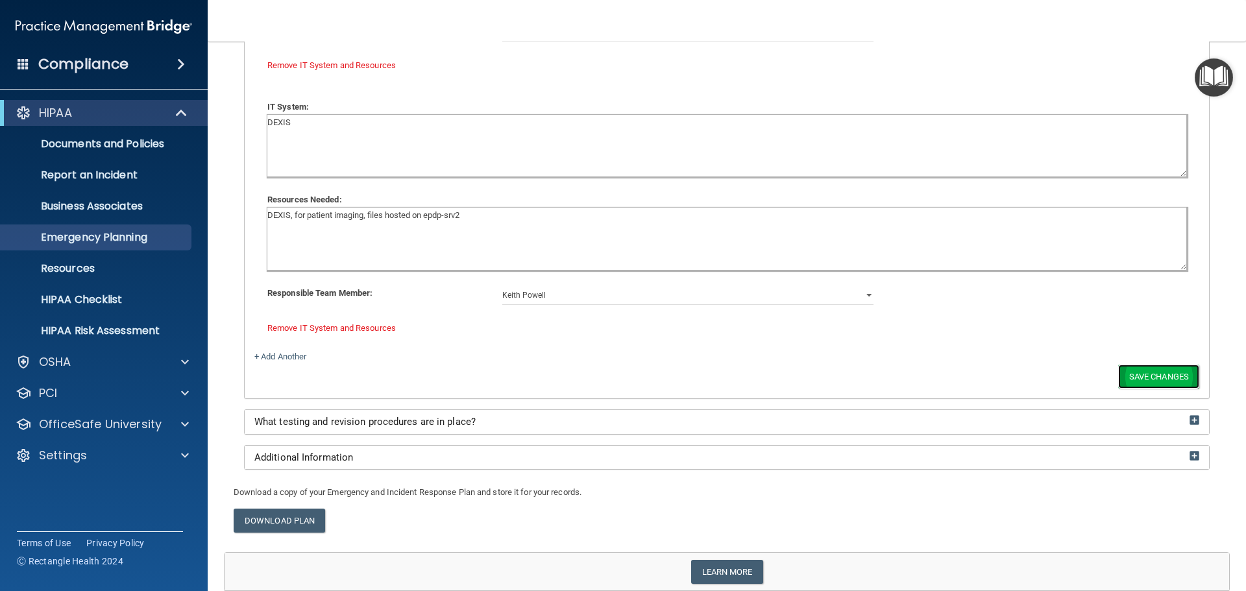
click at [1124, 376] on button "Save Changes" at bounding box center [1158, 377] width 81 height 24
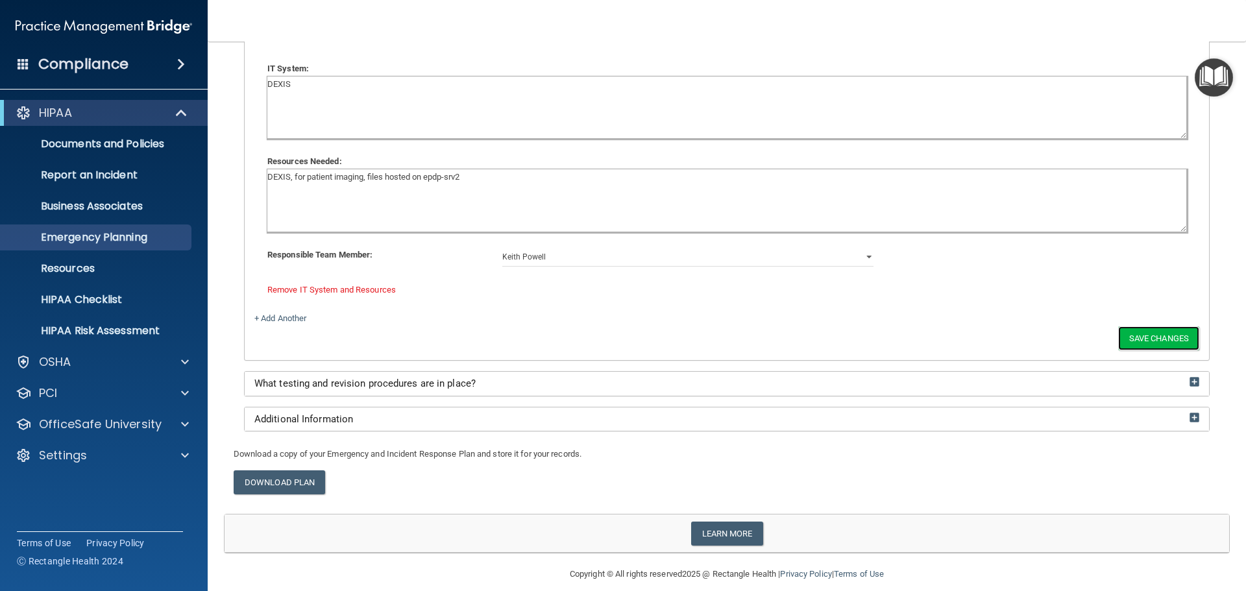
scroll to position [1153, 0]
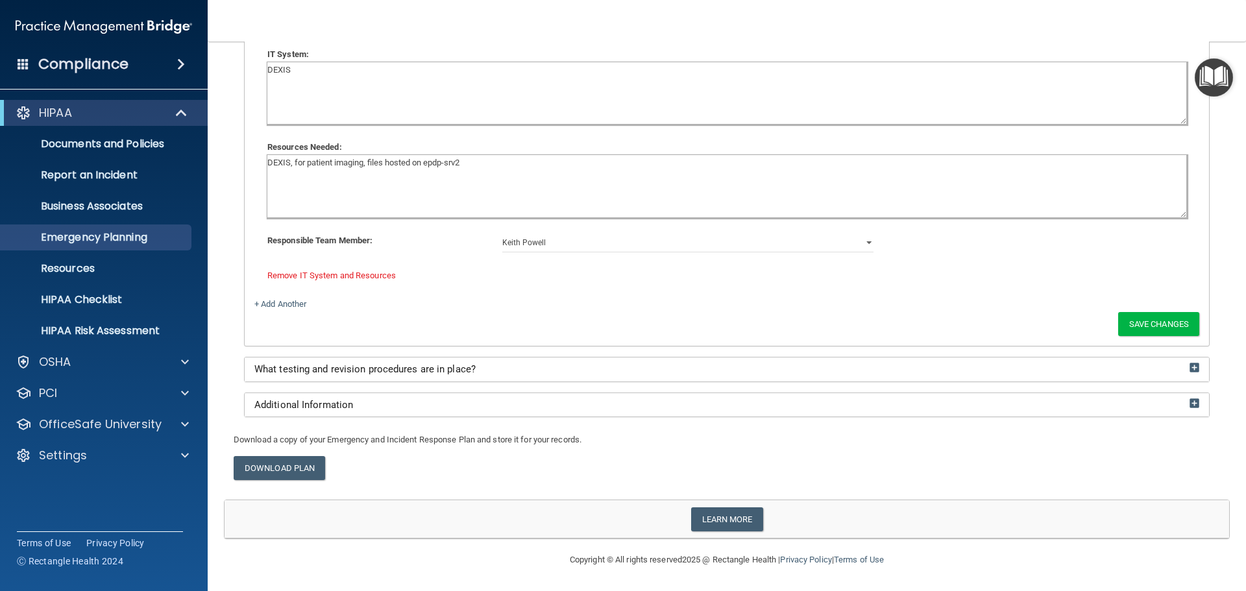
click at [1183, 361] on div "What testing and revision procedures are in place?" at bounding box center [727, 369] width 964 height 24
click at [1142, 324] on button "Save Changes" at bounding box center [1158, 324] width 81 height 24
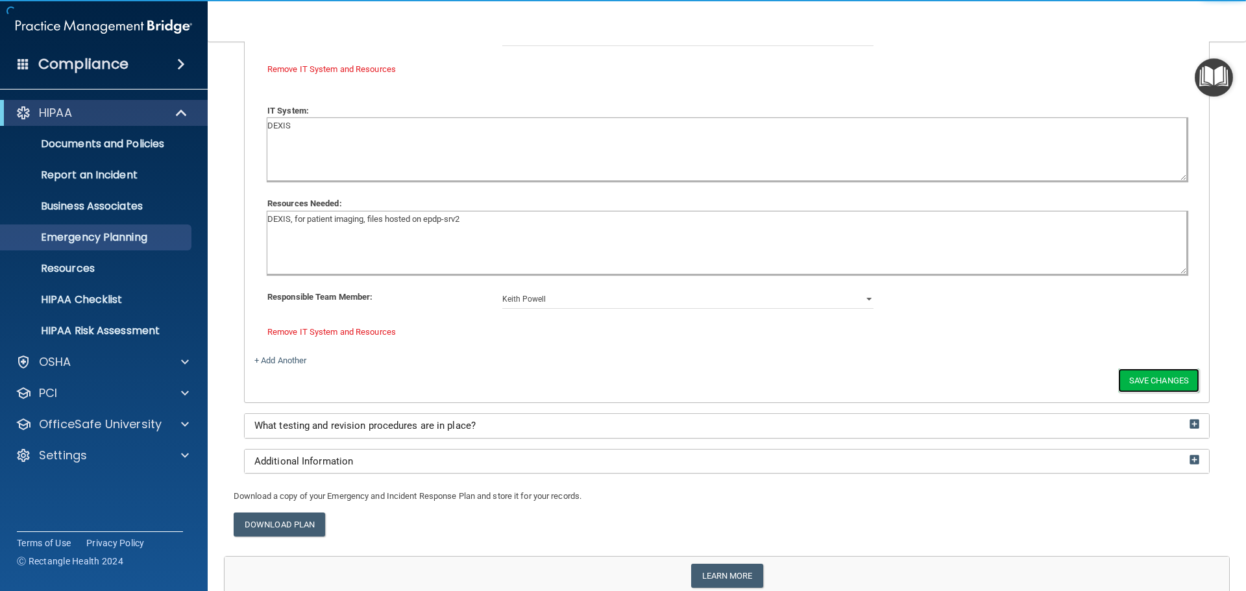
scroll to position [1210, 0]
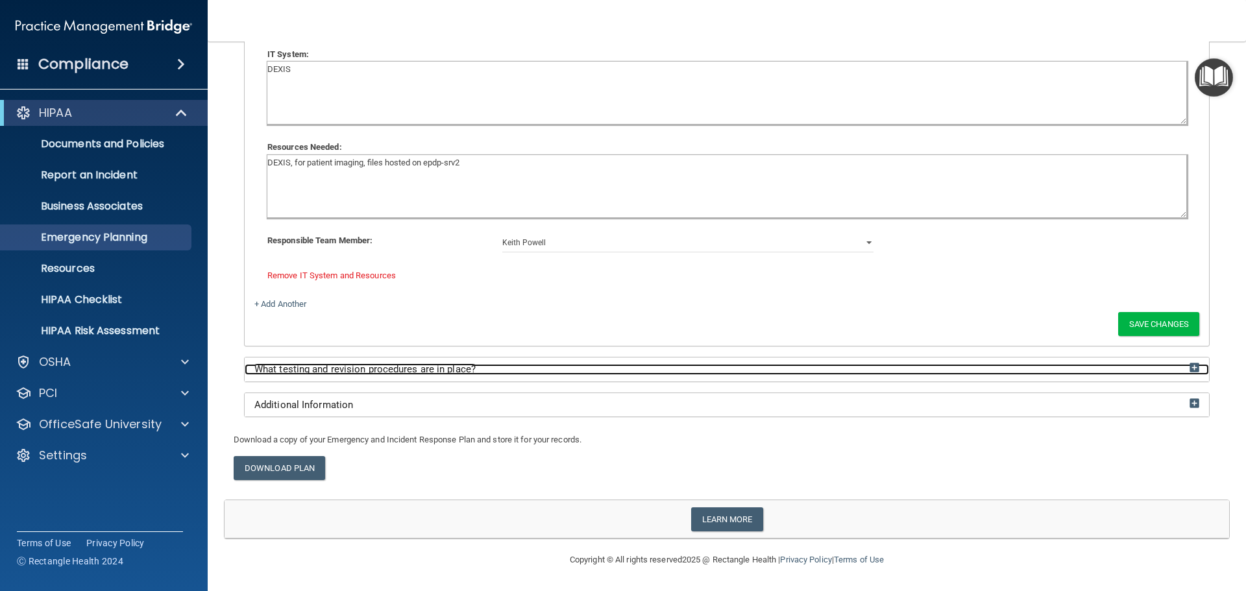
click at [1189, 368] on img at bounding box center [1194, 368] width 10 height 10
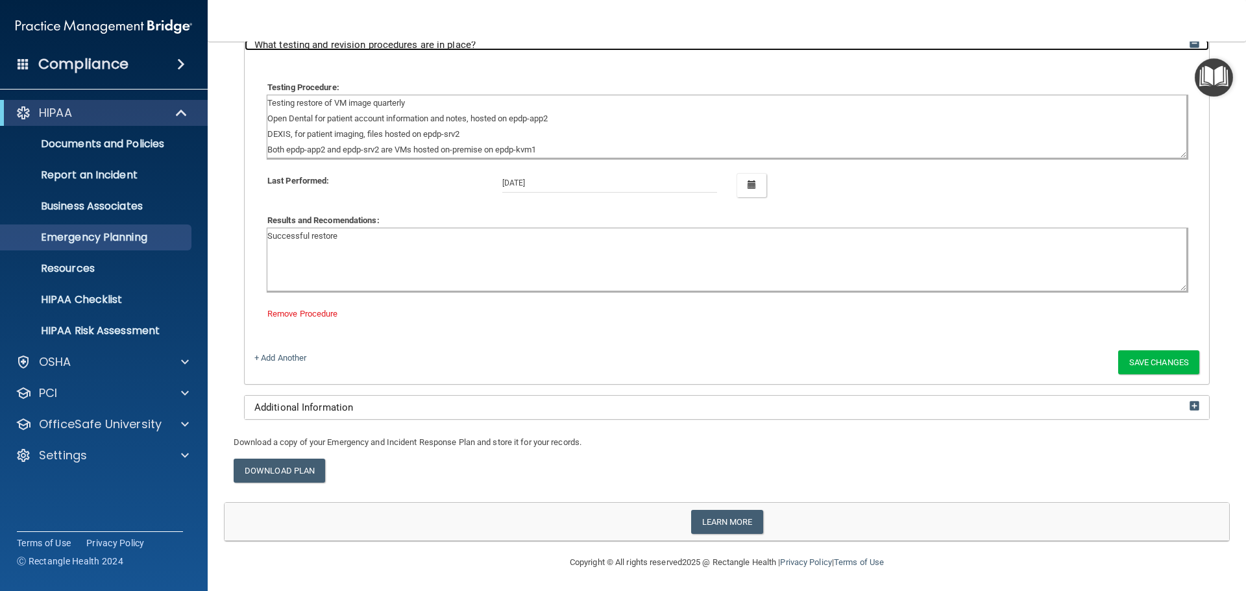
scroll to position [1480, 0]
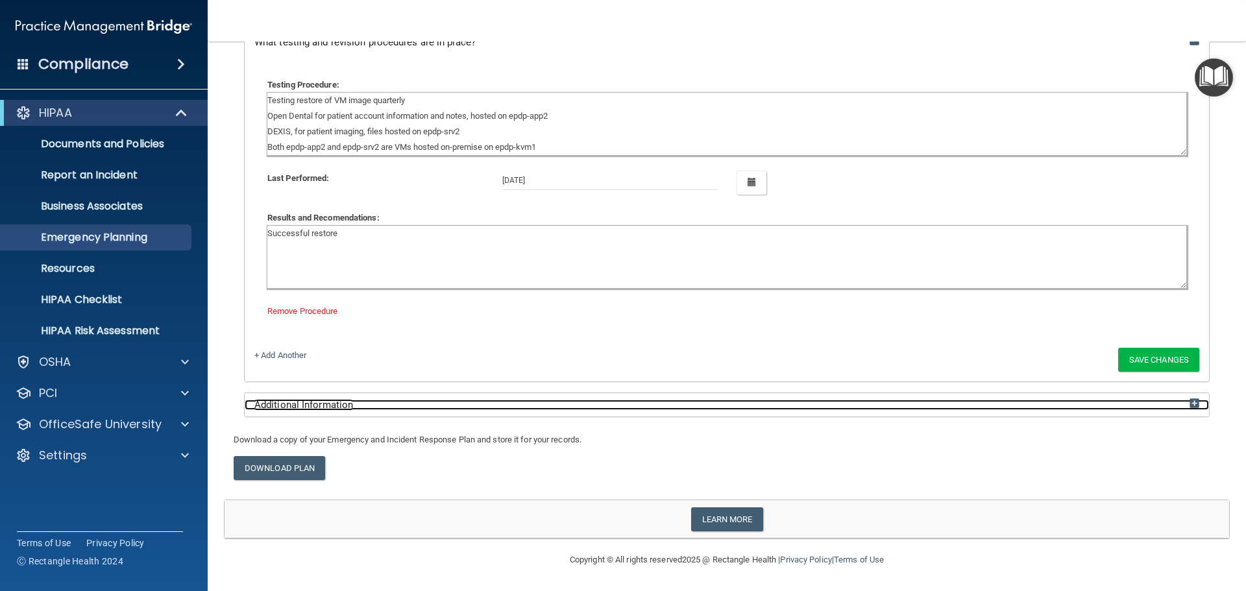
click at [1189, 401] on img at bounding box center [1194, 403] width 10 height 10
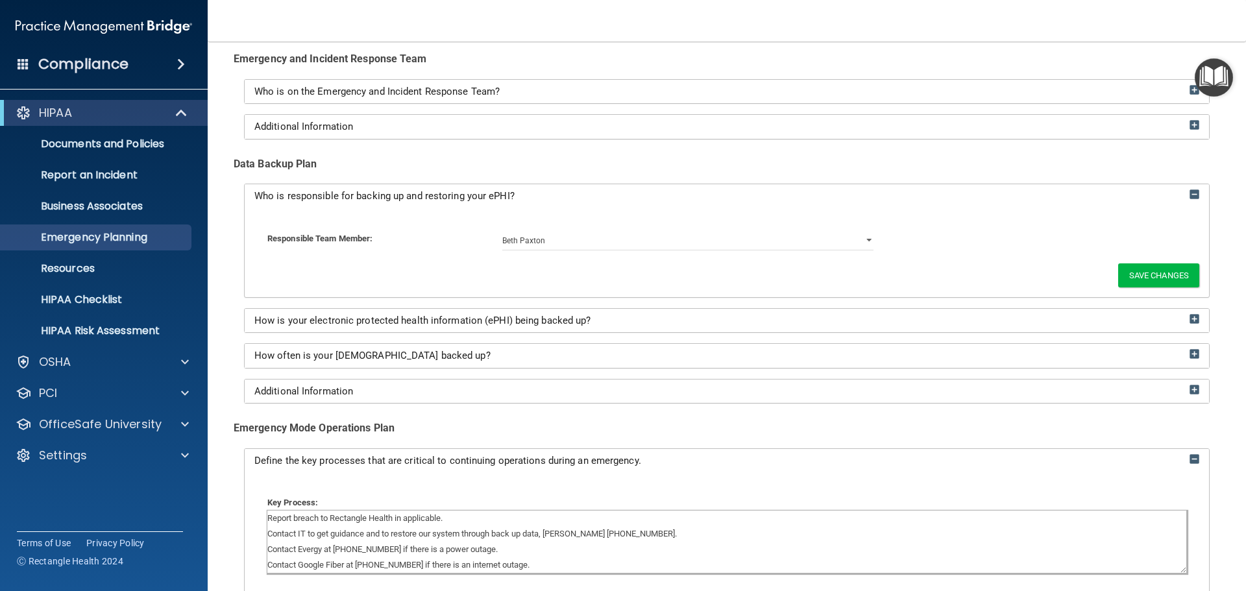
scroll to position [0, 0]
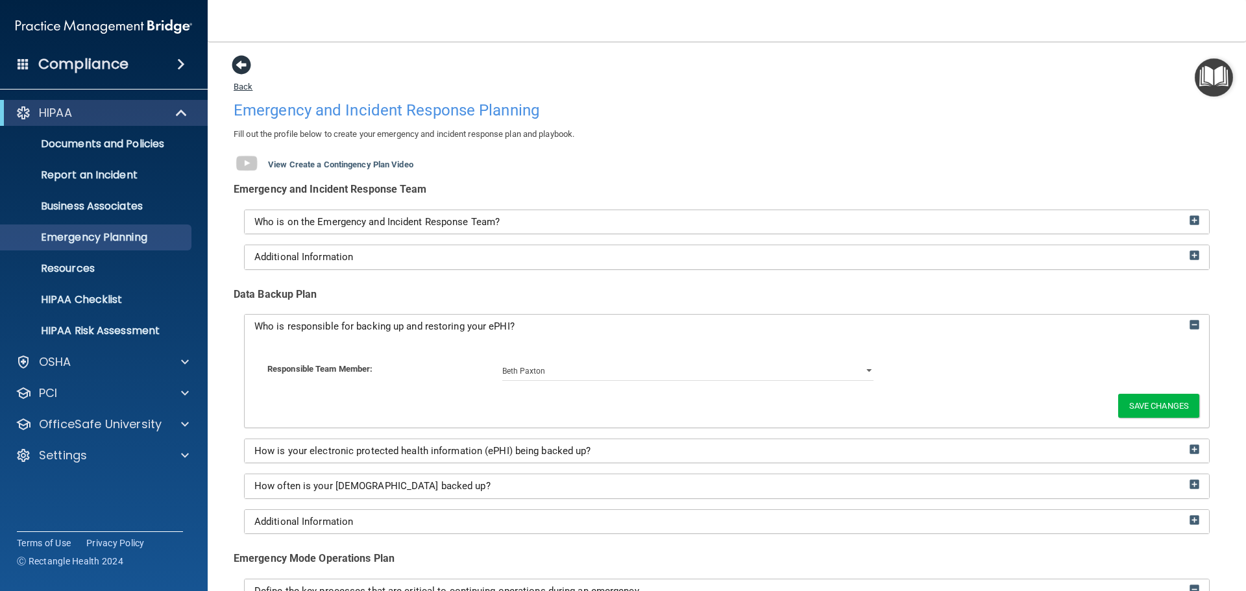
click at [249, 86] on link "Back" at bounding box center [243, 78] width 19 height 25
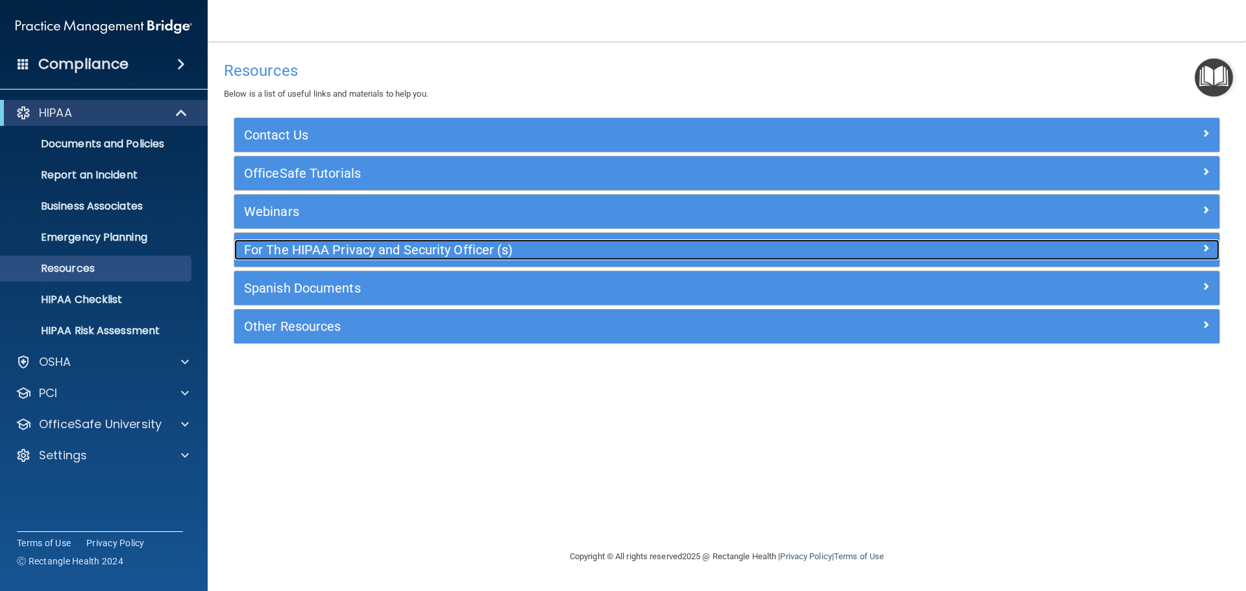
click at [485, 254] on h5 "For The HIPAA Privacy and Security Officer (s)" at bounding box center [603, 250] width 719 height 14
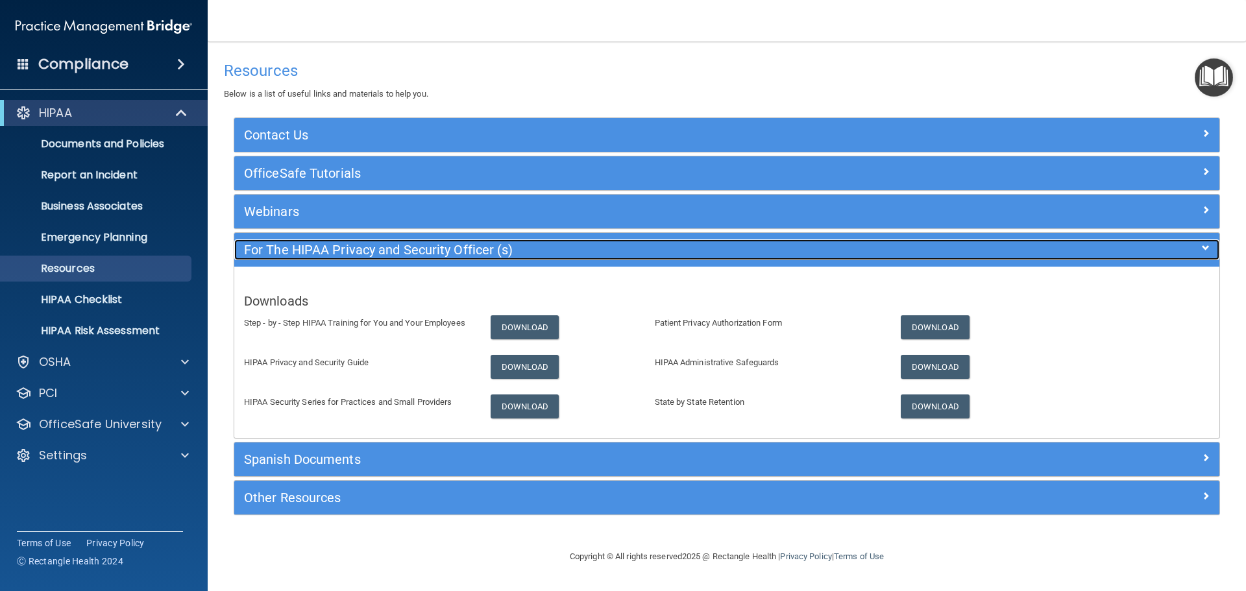
click at [485, 260] on div "For The HIPAA Privacy and Security Officer (s)" at bounding box center [603, 249] width 739 height 21
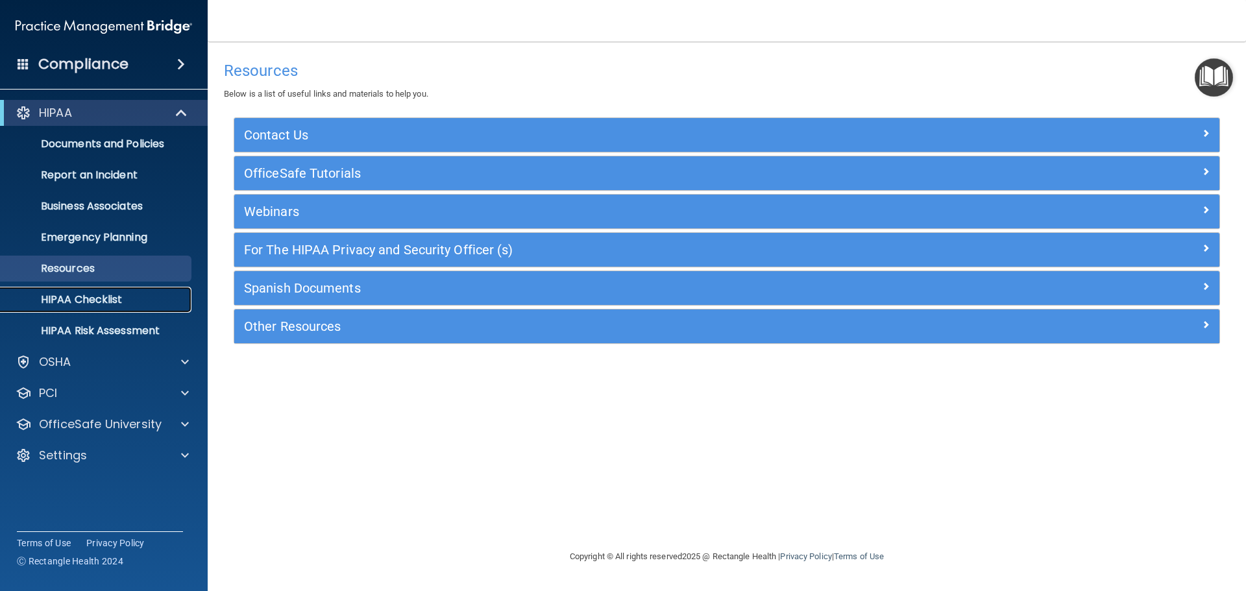
click at [133, 304] on p "HIPAA Checklist" at bounding box center [96, 299] width 177 height 13
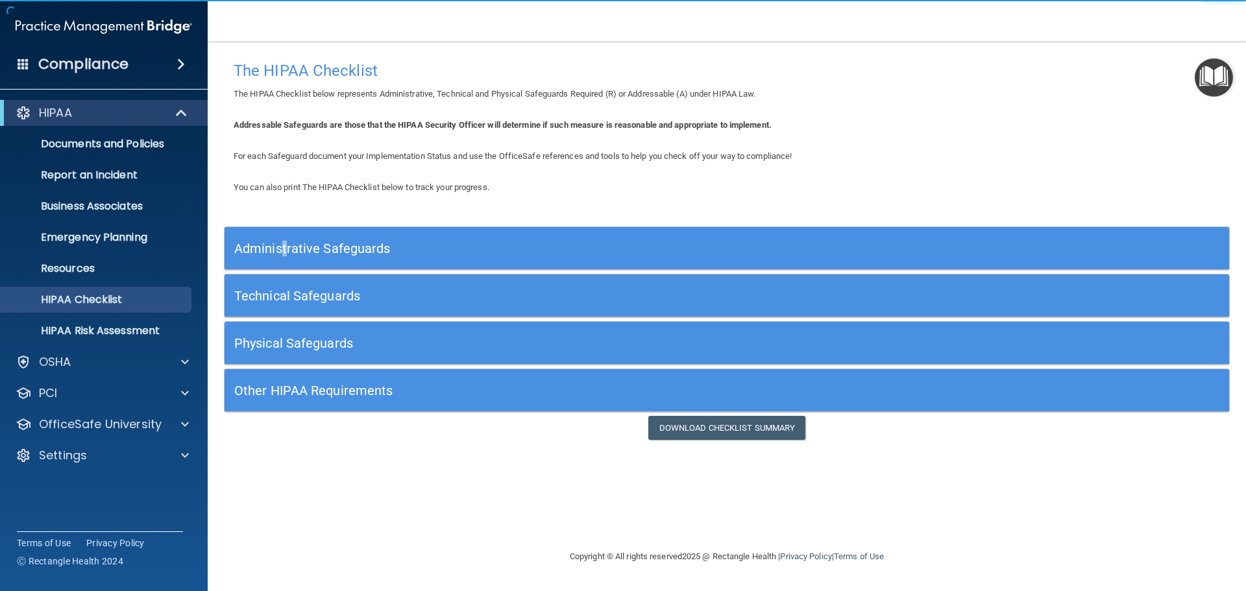
click at [279, 243] on h5 "Administrative Safeguards" at bounding box center [601, 248] width 734 height 14
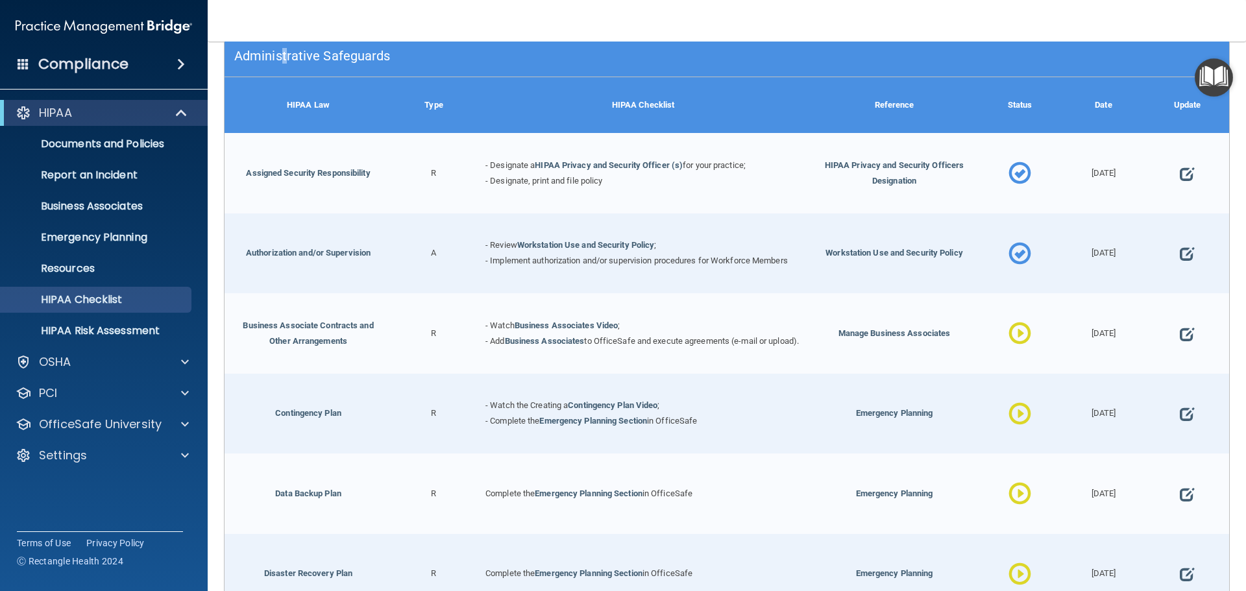
scroll to position [195, 0]
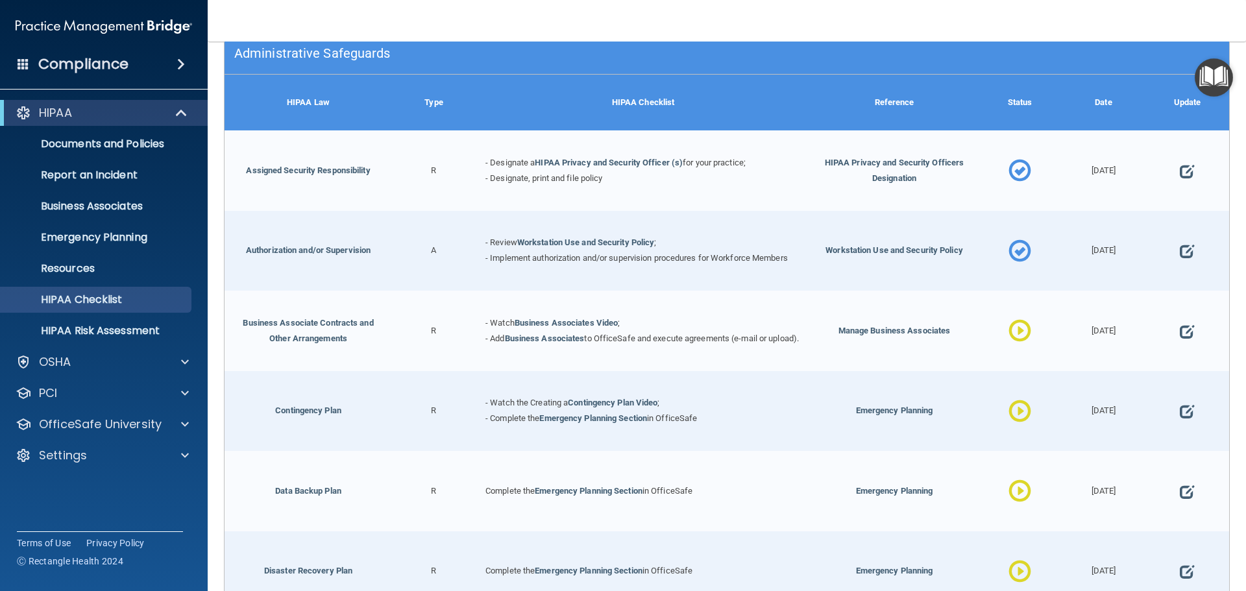
click at [1017, 171] on span at bounding box center [1019, 171] width 23 height 56
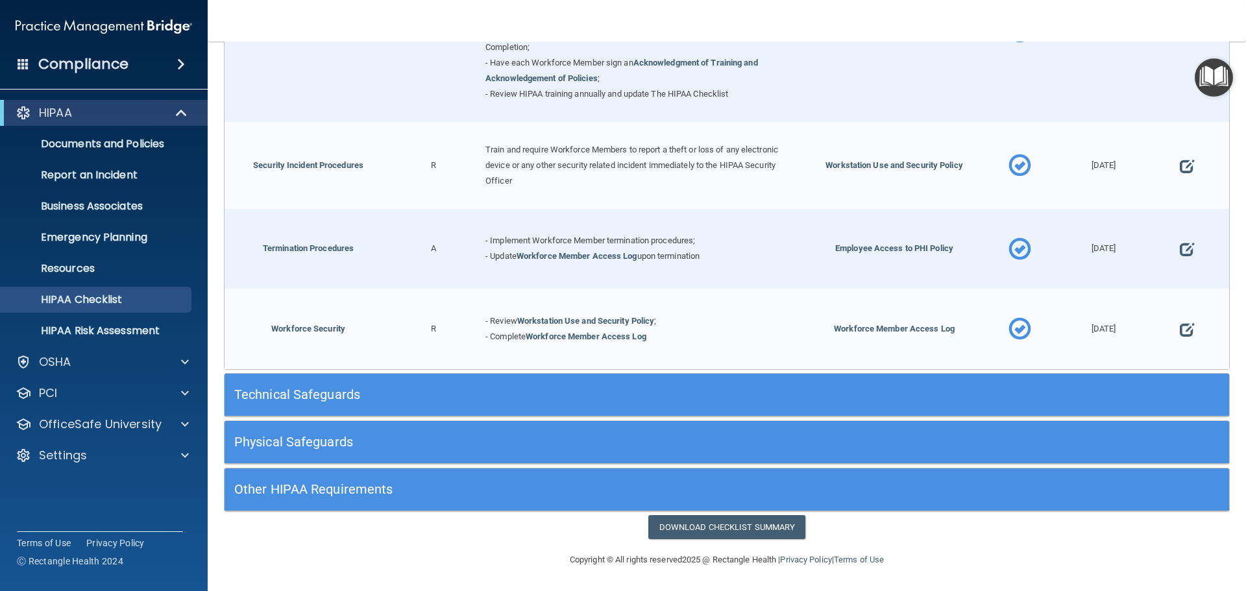
scroll to position [1276, 0]
click at [263, 399] on h5 "Technical Safeguards" at bounding box center [601, 394] width 734 height 14
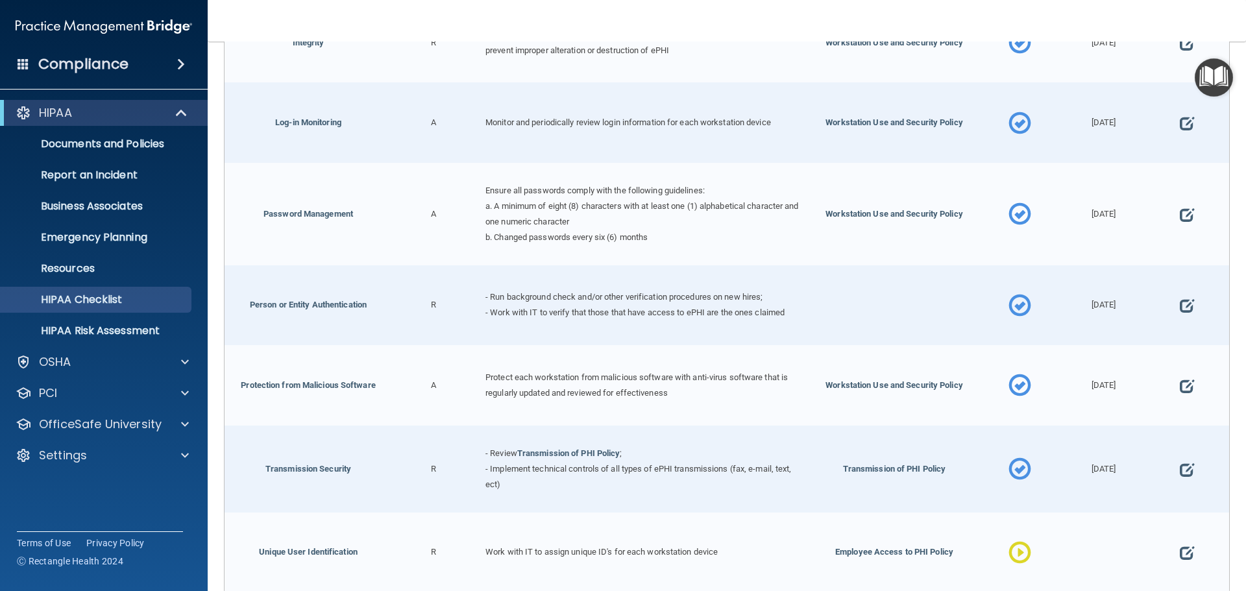
scroll to position [2400, 0]
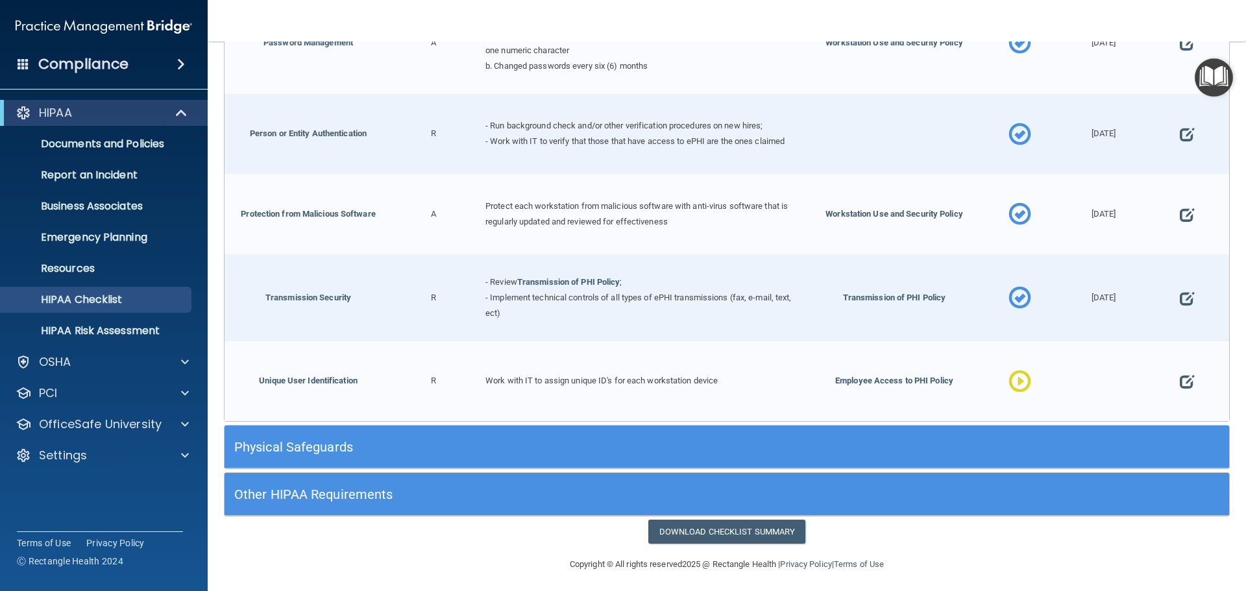
click at [306, 440] on h5 "Physical Safeguards" at bounding box center [601, 447] width 734 height 14
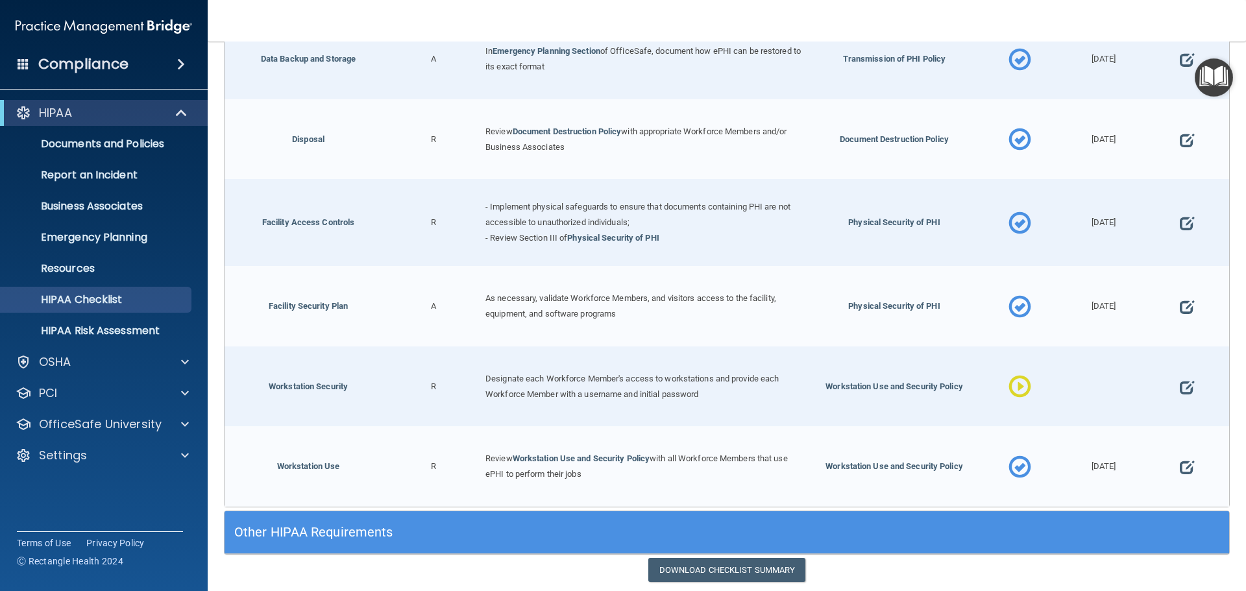
scroll to position [3019, 0]
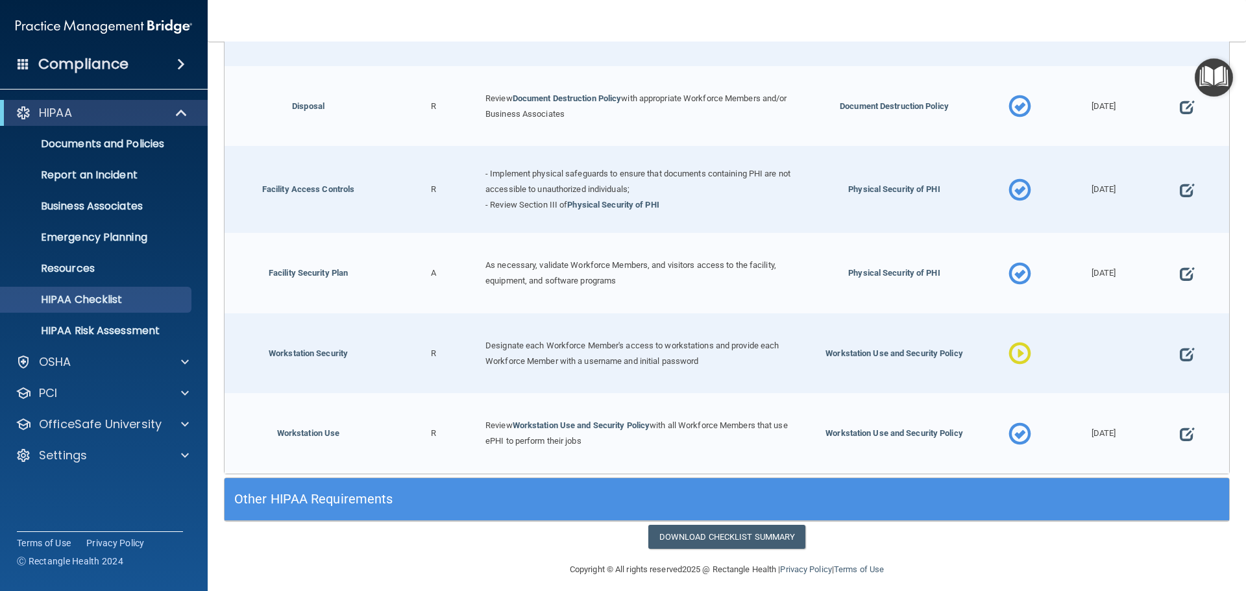
click at [344, 492] on h5 "Other HIPAA Requirements" at bounding box center [601, 499] width 734 height 14
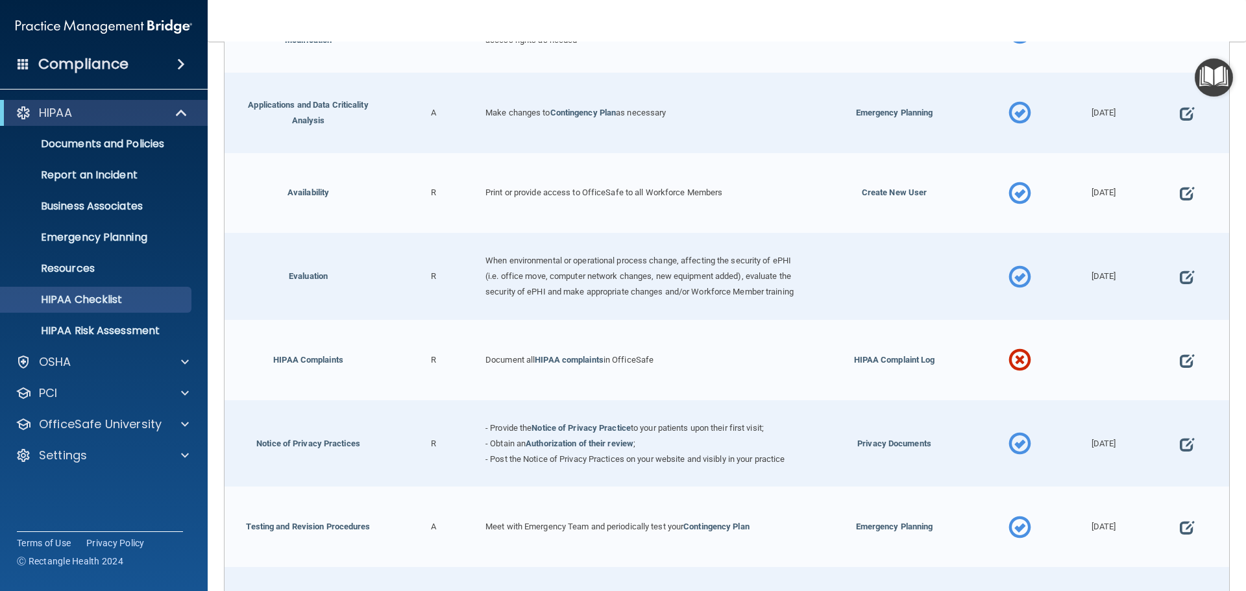
scroll to position [3797, 0]
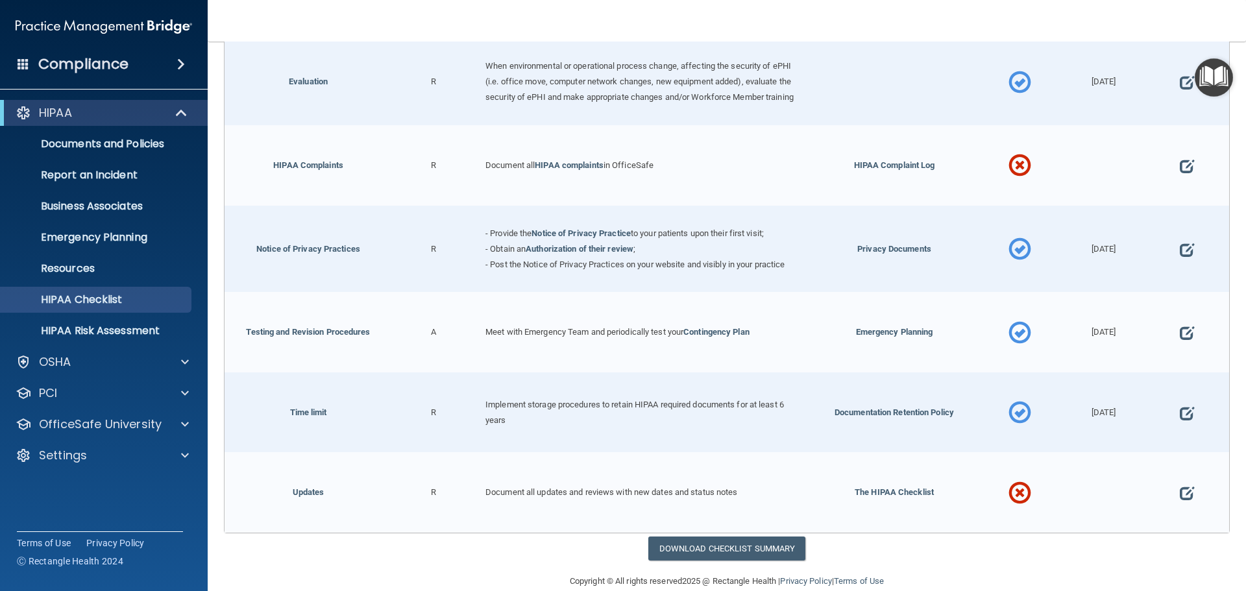
click at [1009, 490] on span at bounding box center [1019, 493] width 23 height 56
click at [1179, 492] on span at bounding box center [1186, 493] width 14 height 40
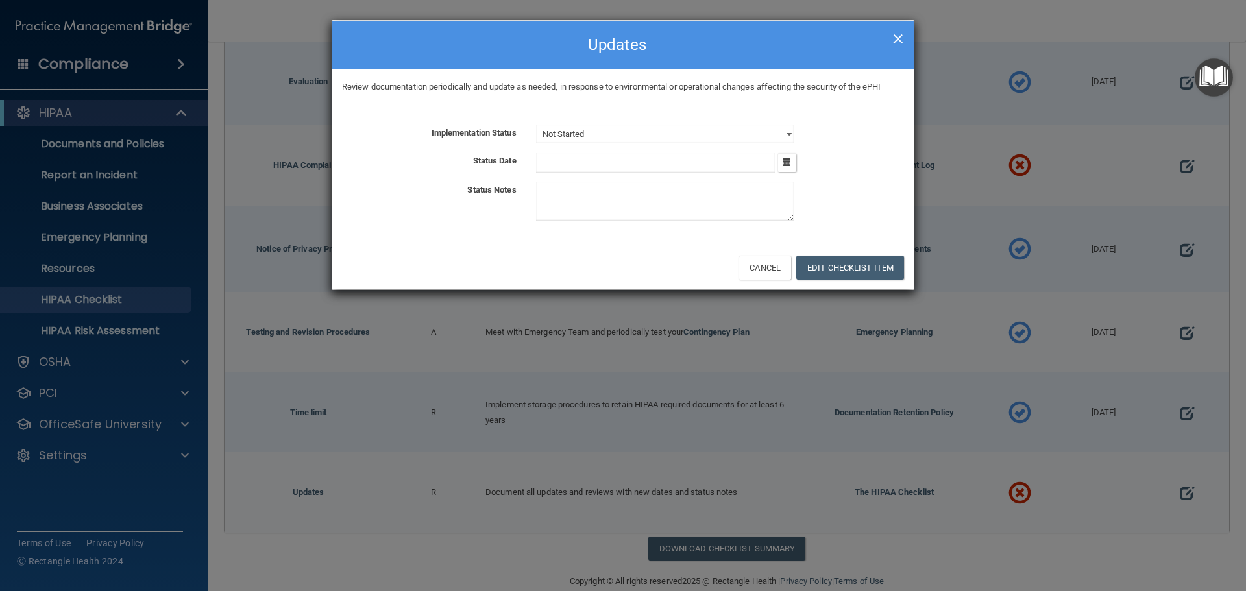
click at [897, 38] on span "×" at bounding box center [898, 37] width 12 height 26
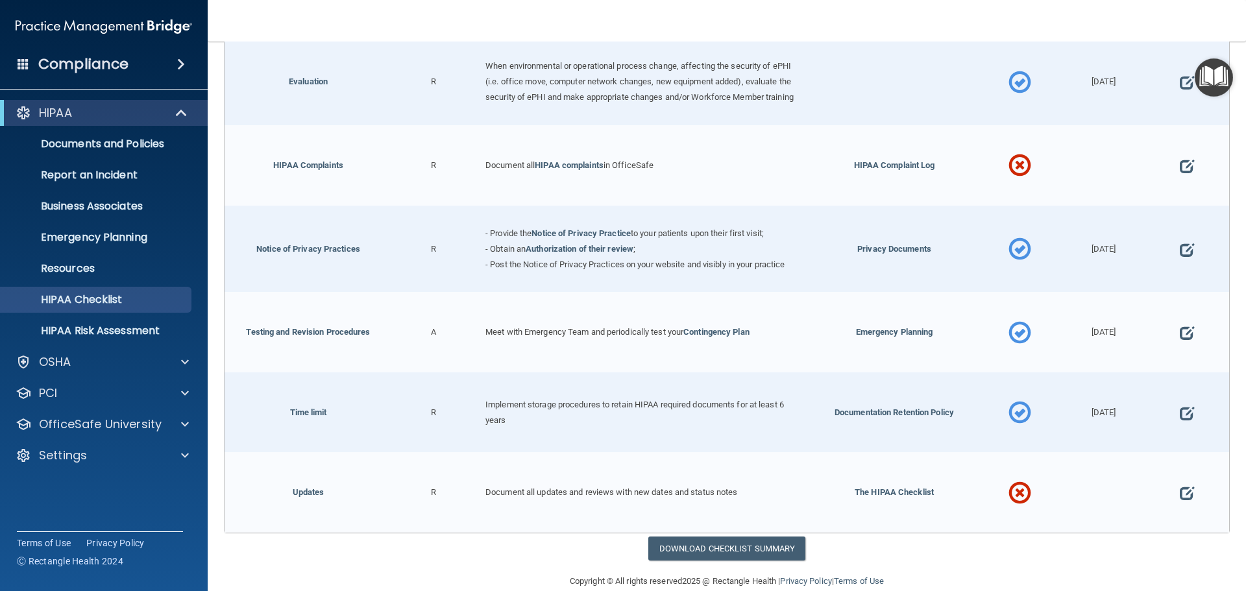
drag, startPoint x: 873, startPoint y: 487, endPoint x: 876, endPoint y: 500, distance: 13.4
click at [873, 487] on div "The HIPAA Checklist" at bounding box center [893, 492] width 167 height 80
click at [874, 494] on span "The HIPAA Checklist" at bounding box center [893, 492] width 79 height 10
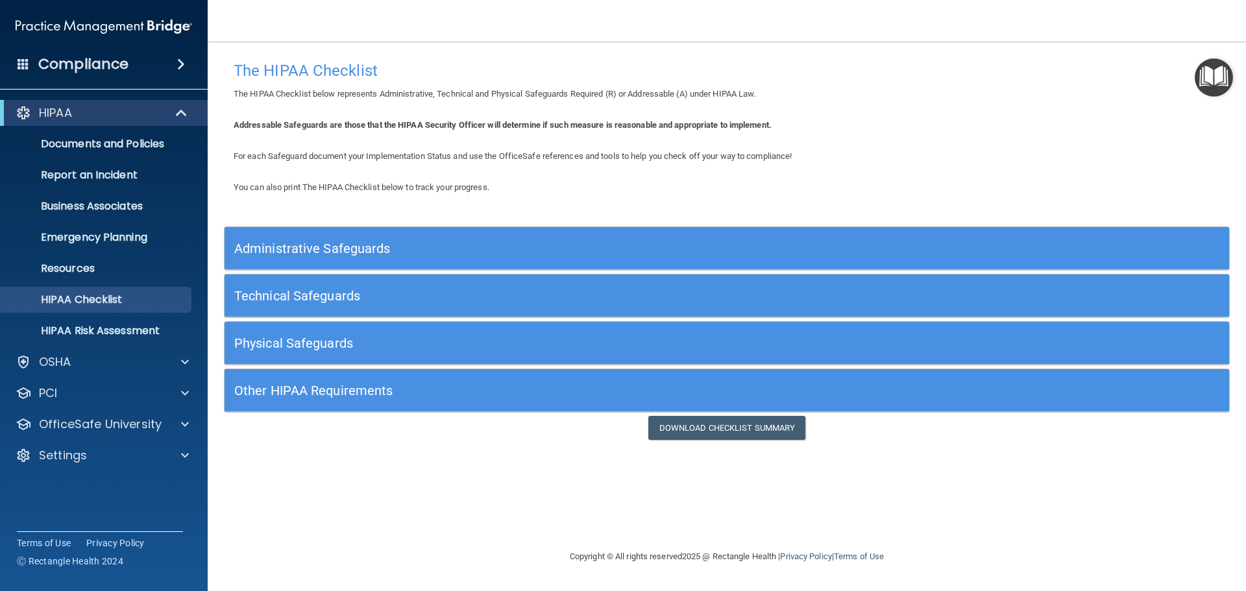
click at [350, 391] on h5 "Other HIPAA Requirements" at bounding box center [601, 390] width 734 height 14
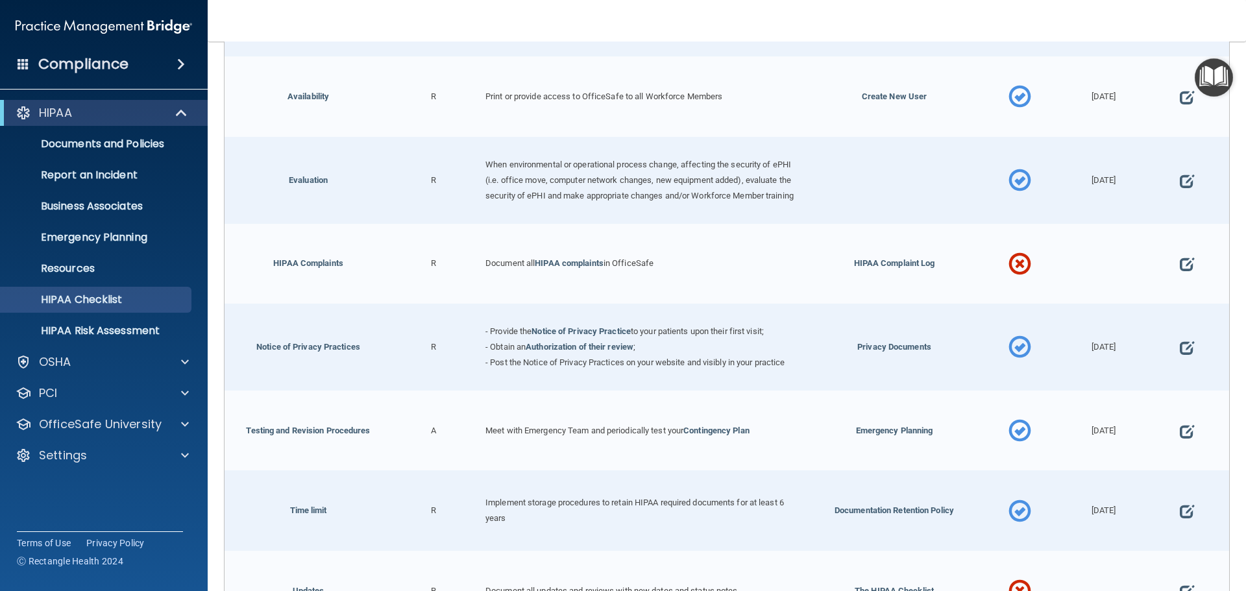
scroll to position [701, 0]
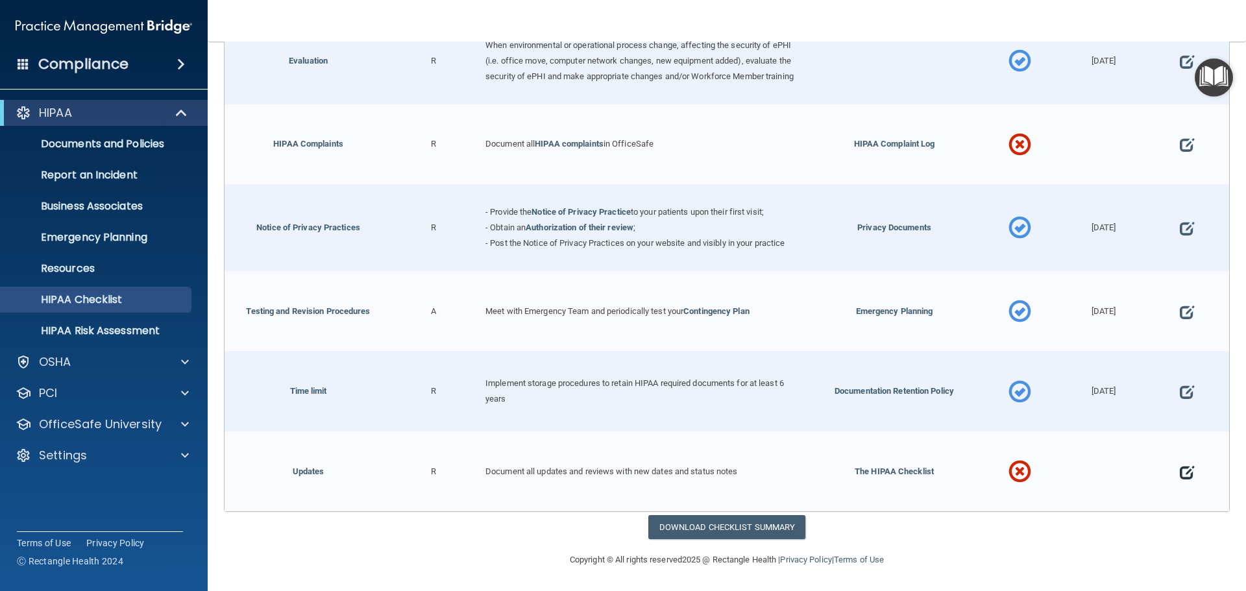
click at [1181, 468] on span at bounding box center [1186, 472] width 14 height 40
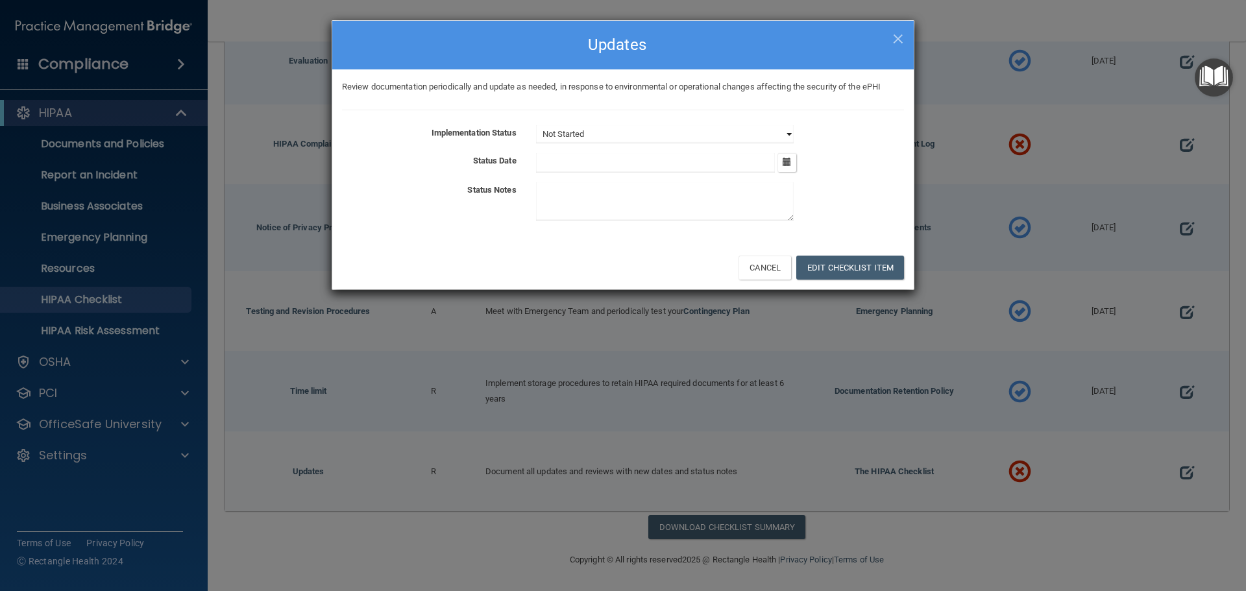
click at [577, 141] on select "Not Started In Progress Completed" at bounding box center [665, 134] width 258 height 18
select select "completed"
click at [536, 125] on select "Not Started In Progress Completed" at bounding box center [665, 134] width 258 height 18
click at [579, 163] on input "text" at bounding box center [655, 162] width 239 height 19
click at [784, 169] on button "button" at bounding box center [786, 162] width 19 height 19
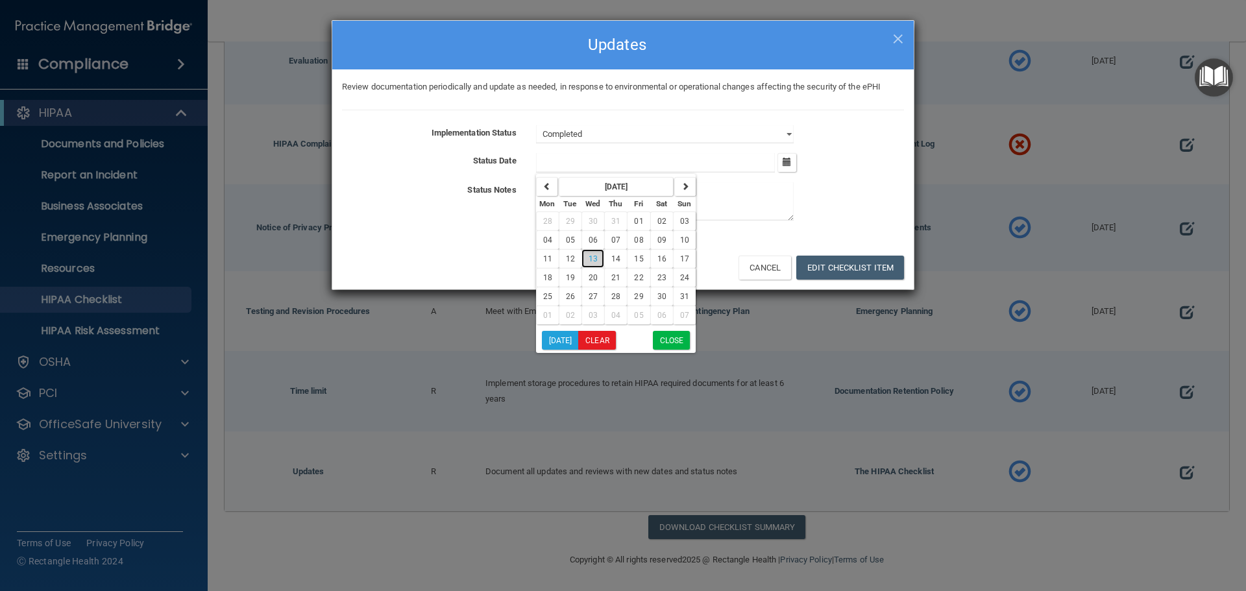
click at [601, 259] on button "13" at bounding box center [592, 258] width 23 height 19
type input "8/13/25"
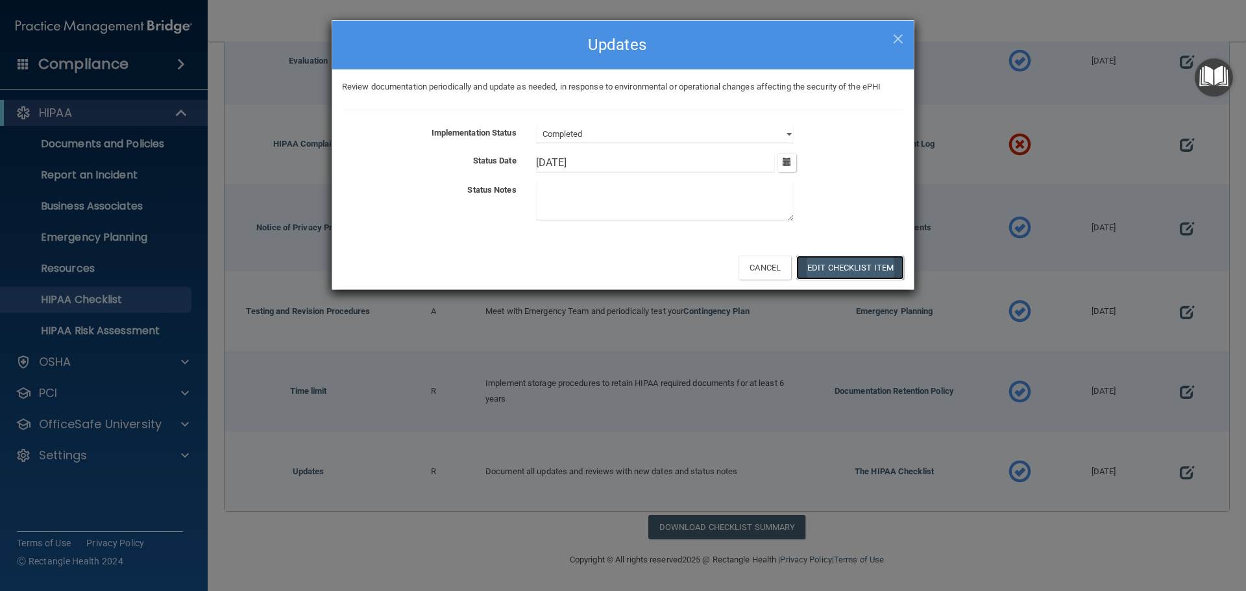
click at [880, 269] on button "Edit Checklist Item" at bounding box center [850, 268] width 108 height 24
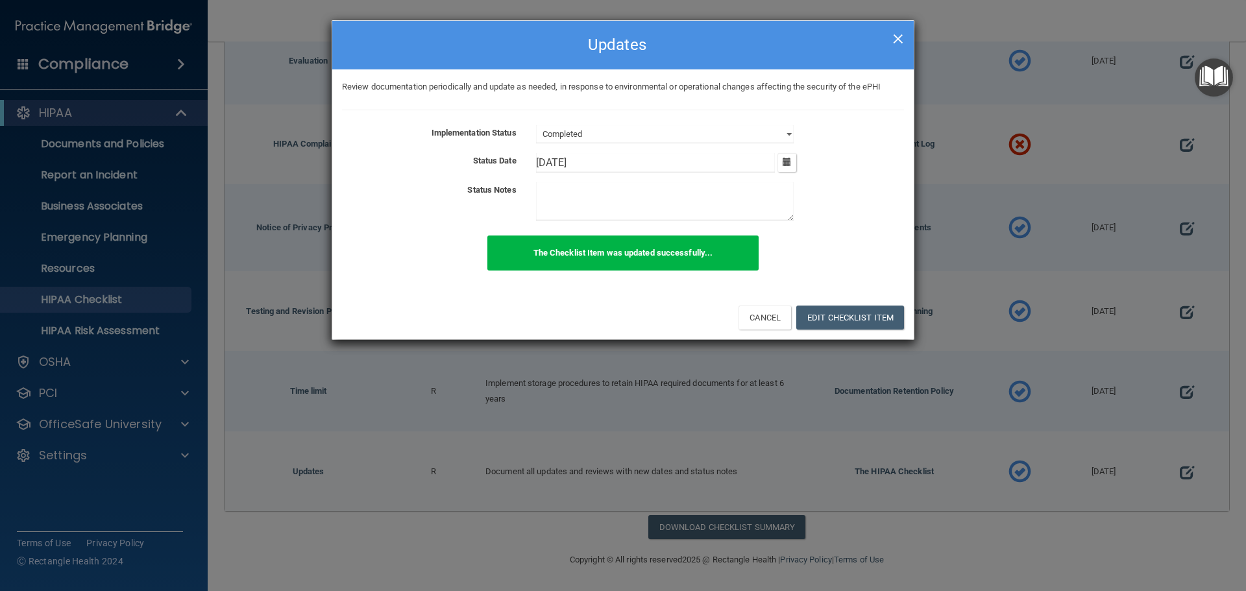
click at [902, 36] on span "×" at bounding box center [898, 37] width 12 height 26
select select "not_started"
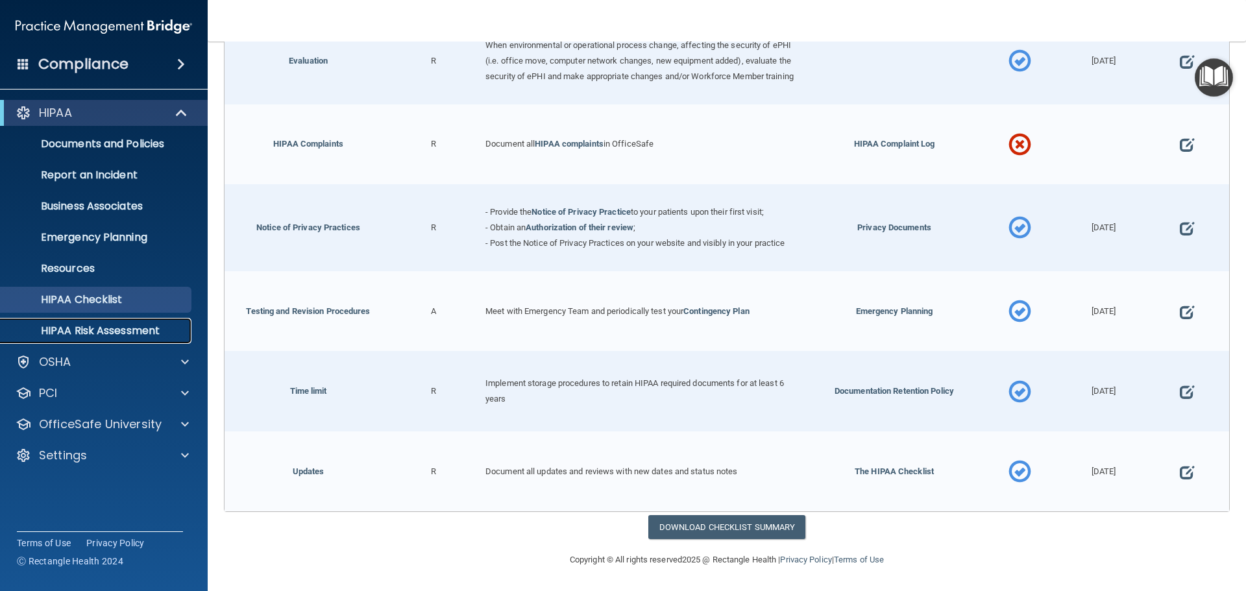
drag, startPoint x: 58, startPoint y: 333, endPoint x: 66, endPoint y: 335, distance: 8.0
click at [59, 333] on p "HIPAA Risk Assessment" at bounding box center [96, 330] width 177 height 13
